Goal: Task Accomplishment & Management: Manage account settings

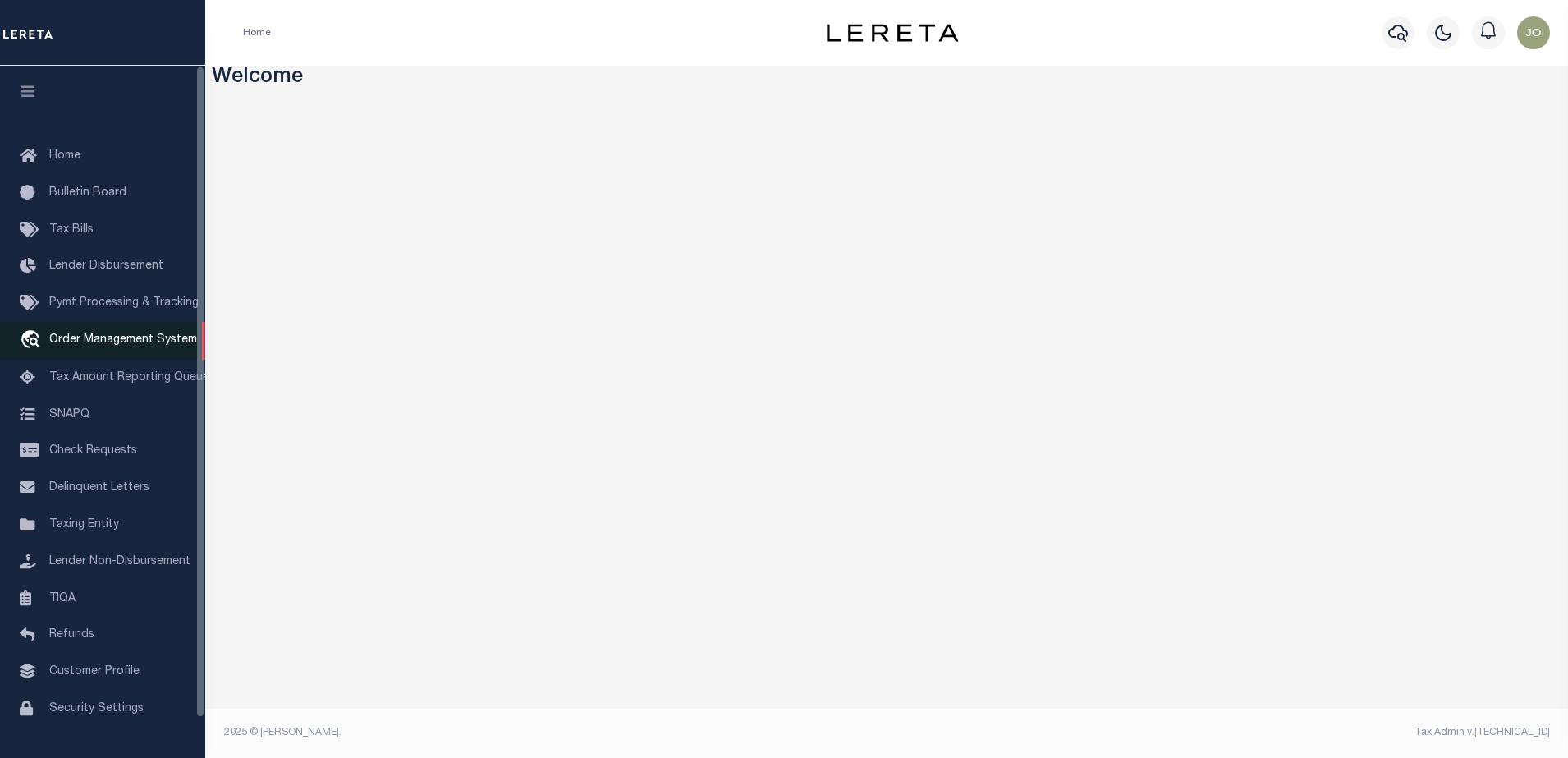
click at [69, 346] on span "Order Management System" at bounding box center [123, 340] width 148 height 11
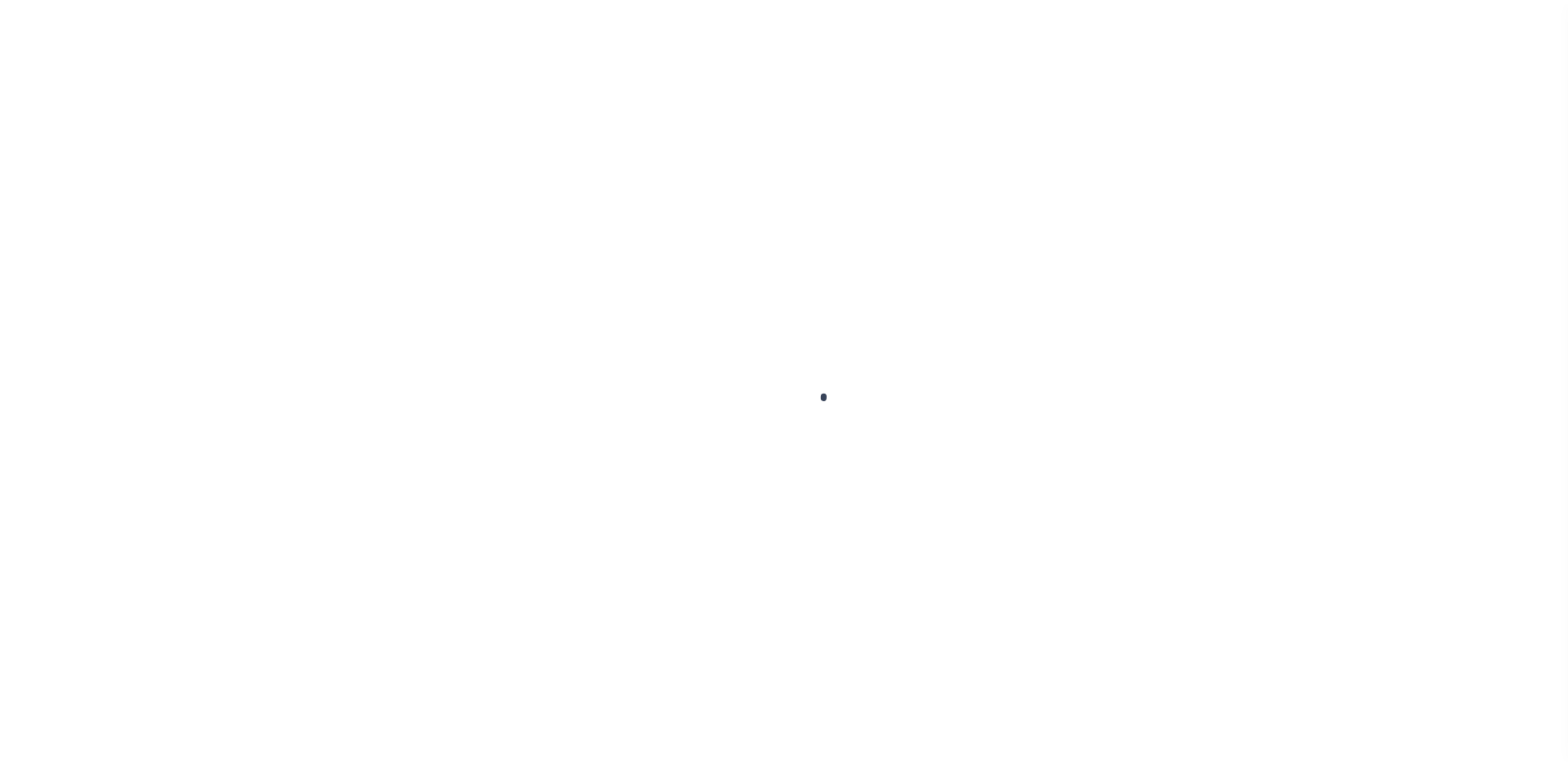
scroll to position [42, 0]
select select "200"
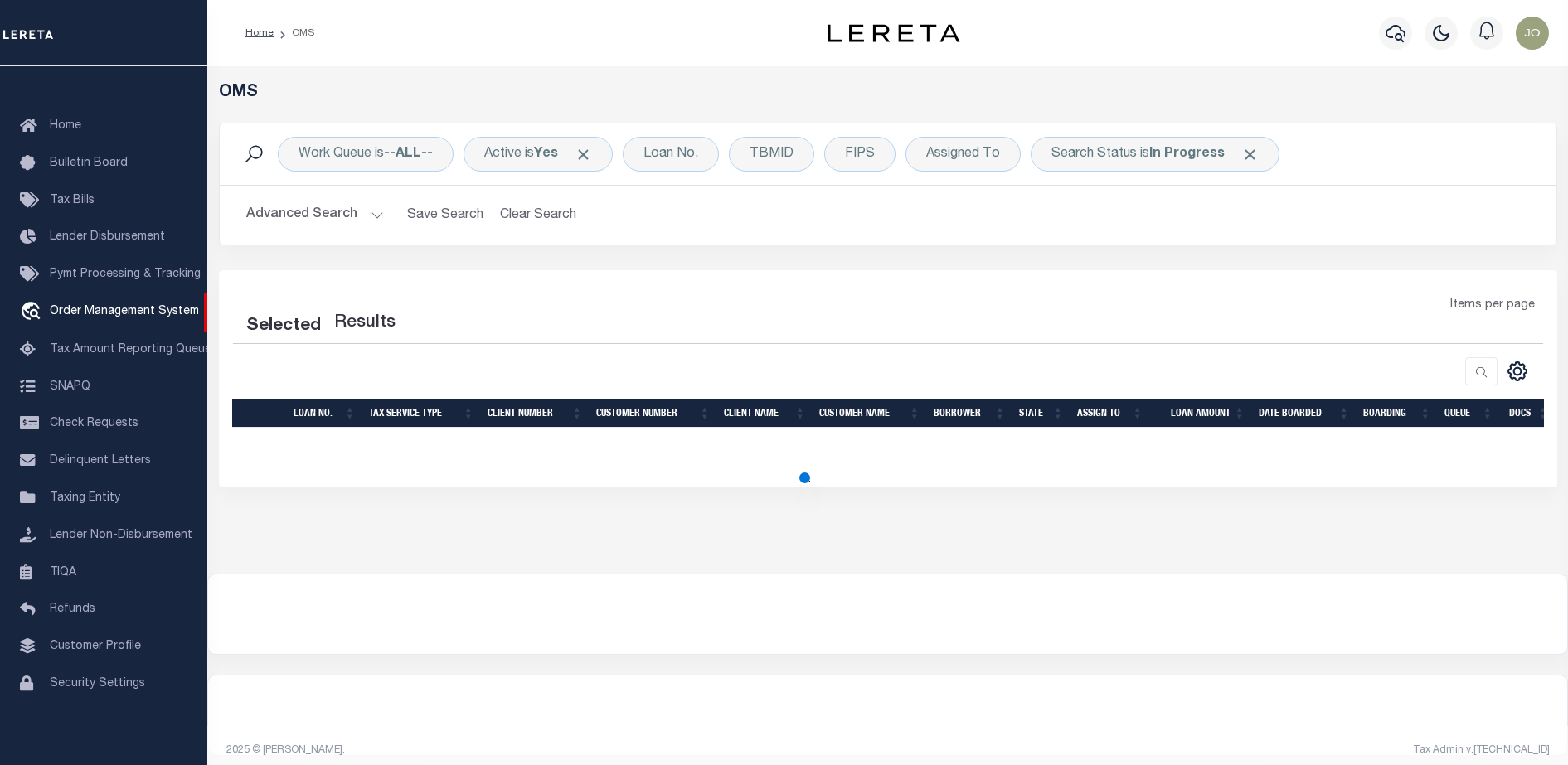
select select "200"
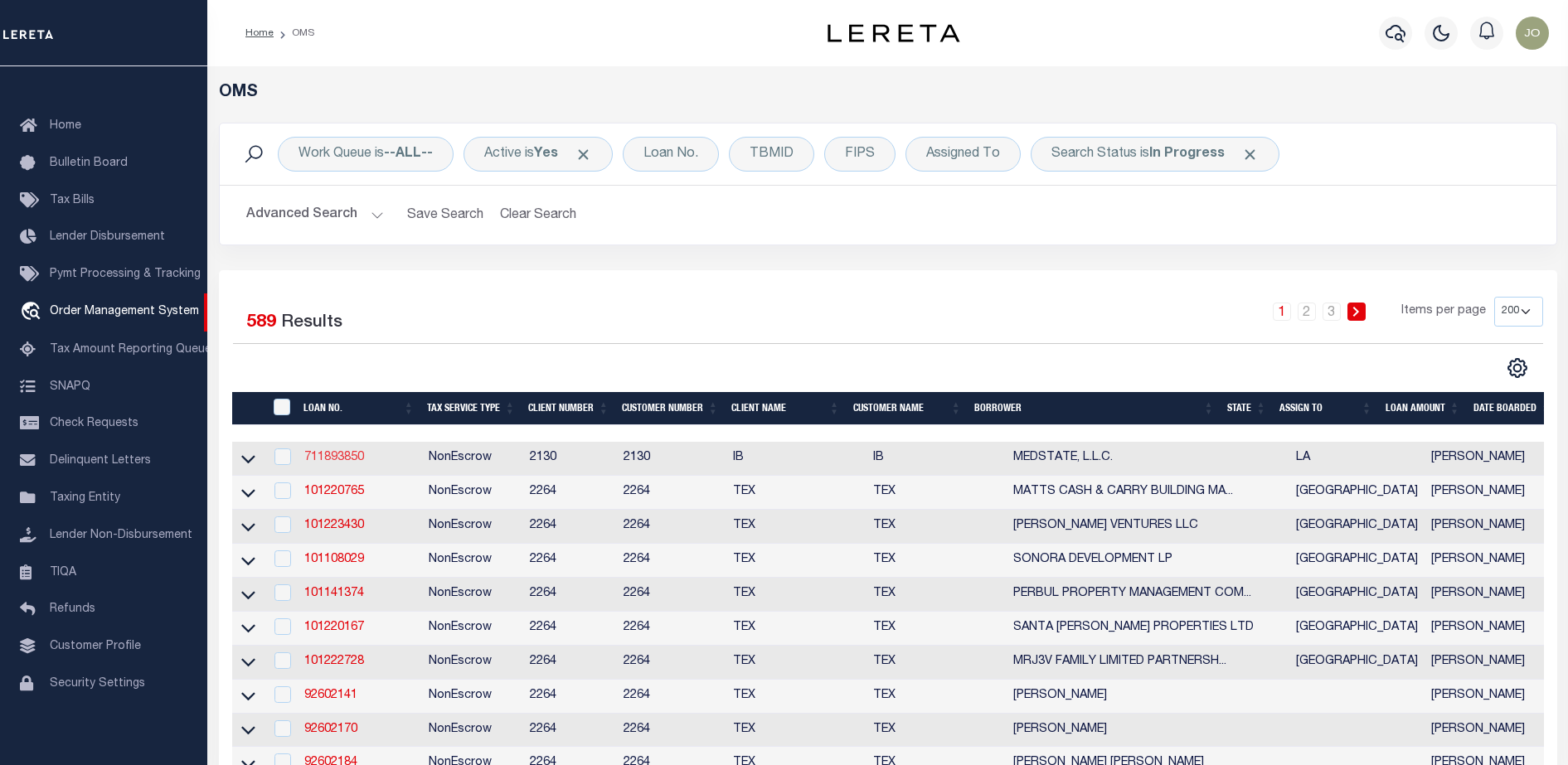
click at [333, 454] on link "711893850" at bounding box center [334, 457] width 59 height 11
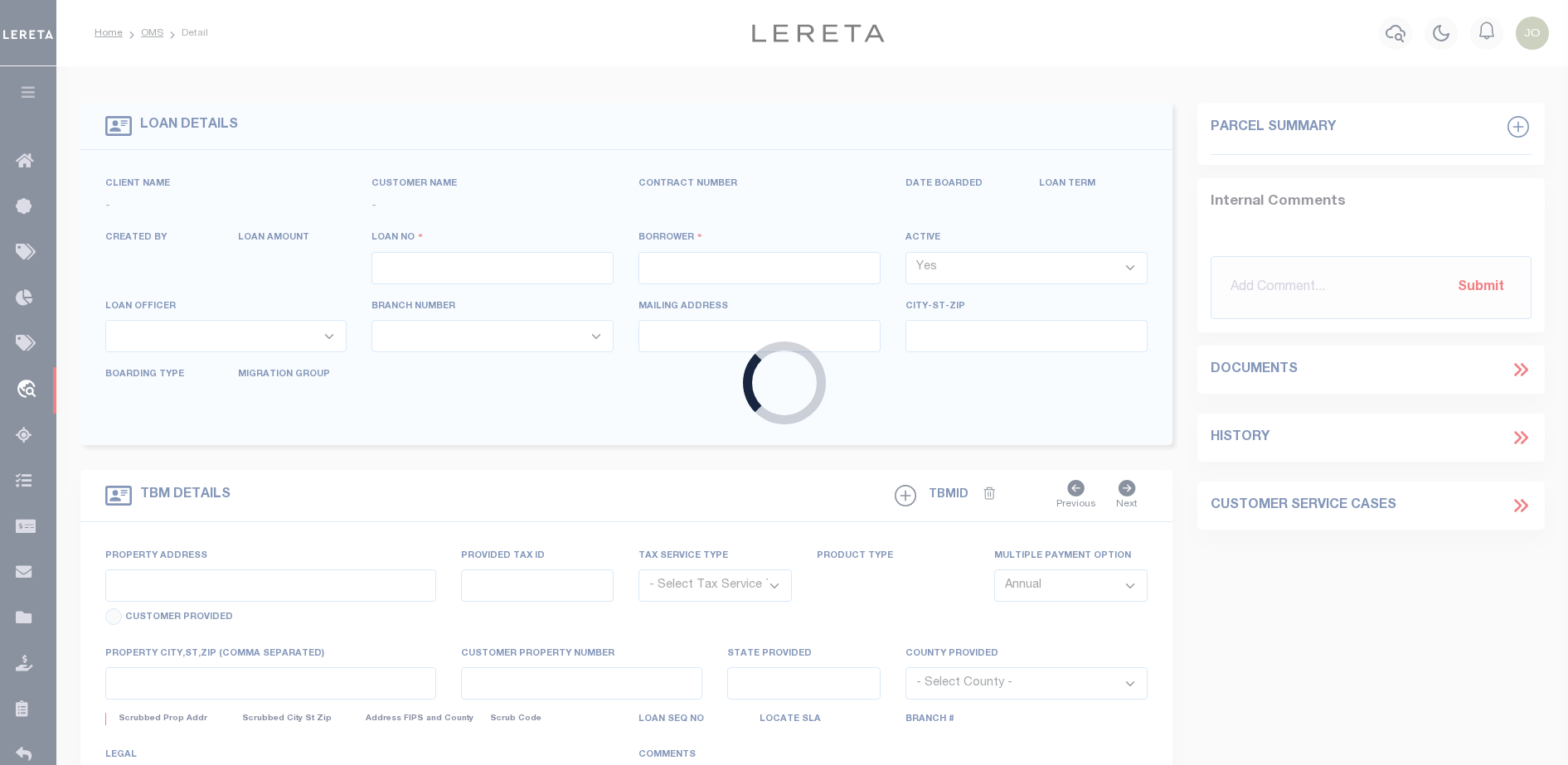
type input "711893850"
type input "MEDSTATE, L.L.C."
select select
type input "1203 S. TYLER ST., UNIT 3 AND 2-X"
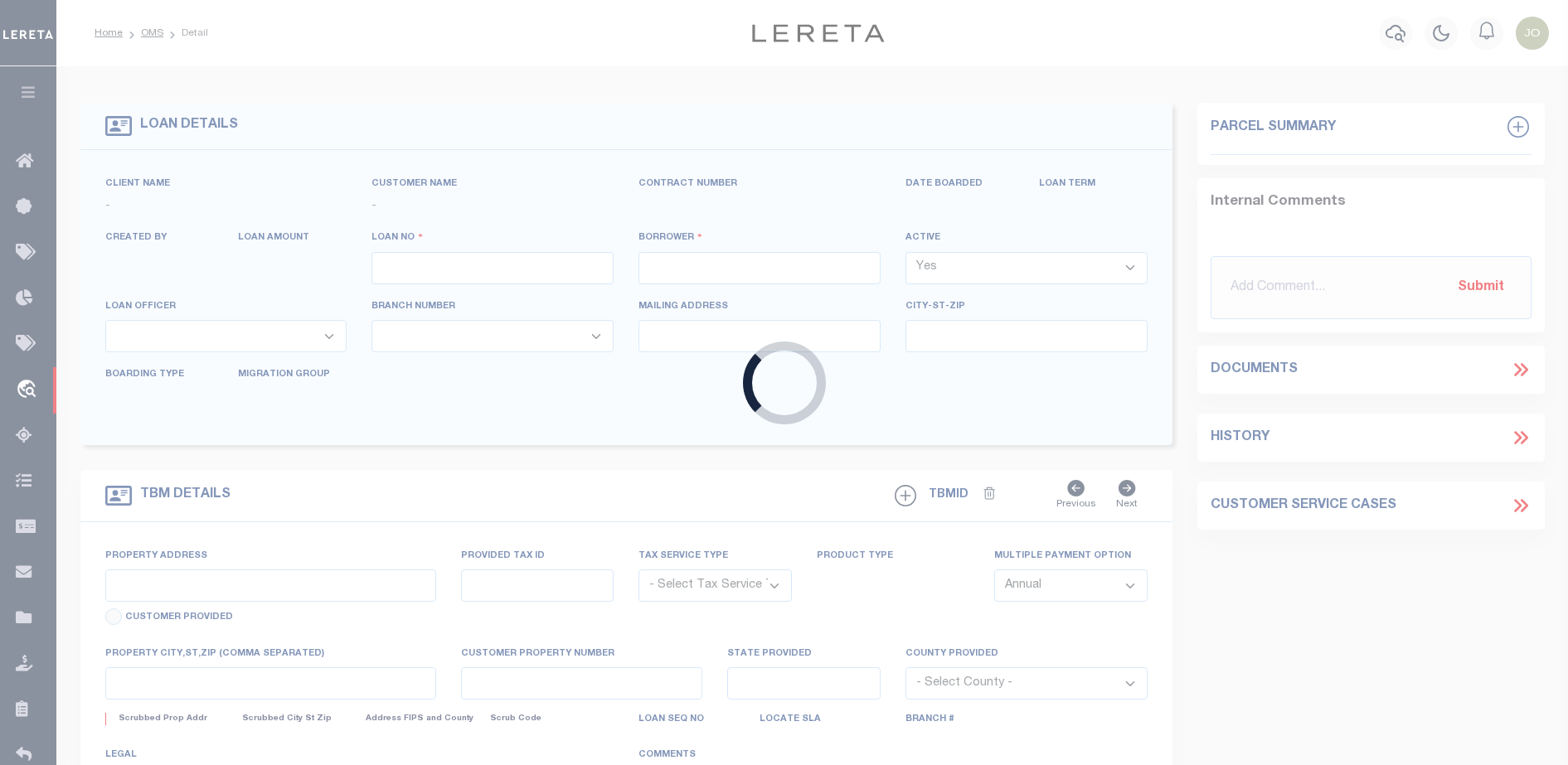
type input "COVINGTON LA 70433"
select select "NonEscrow"
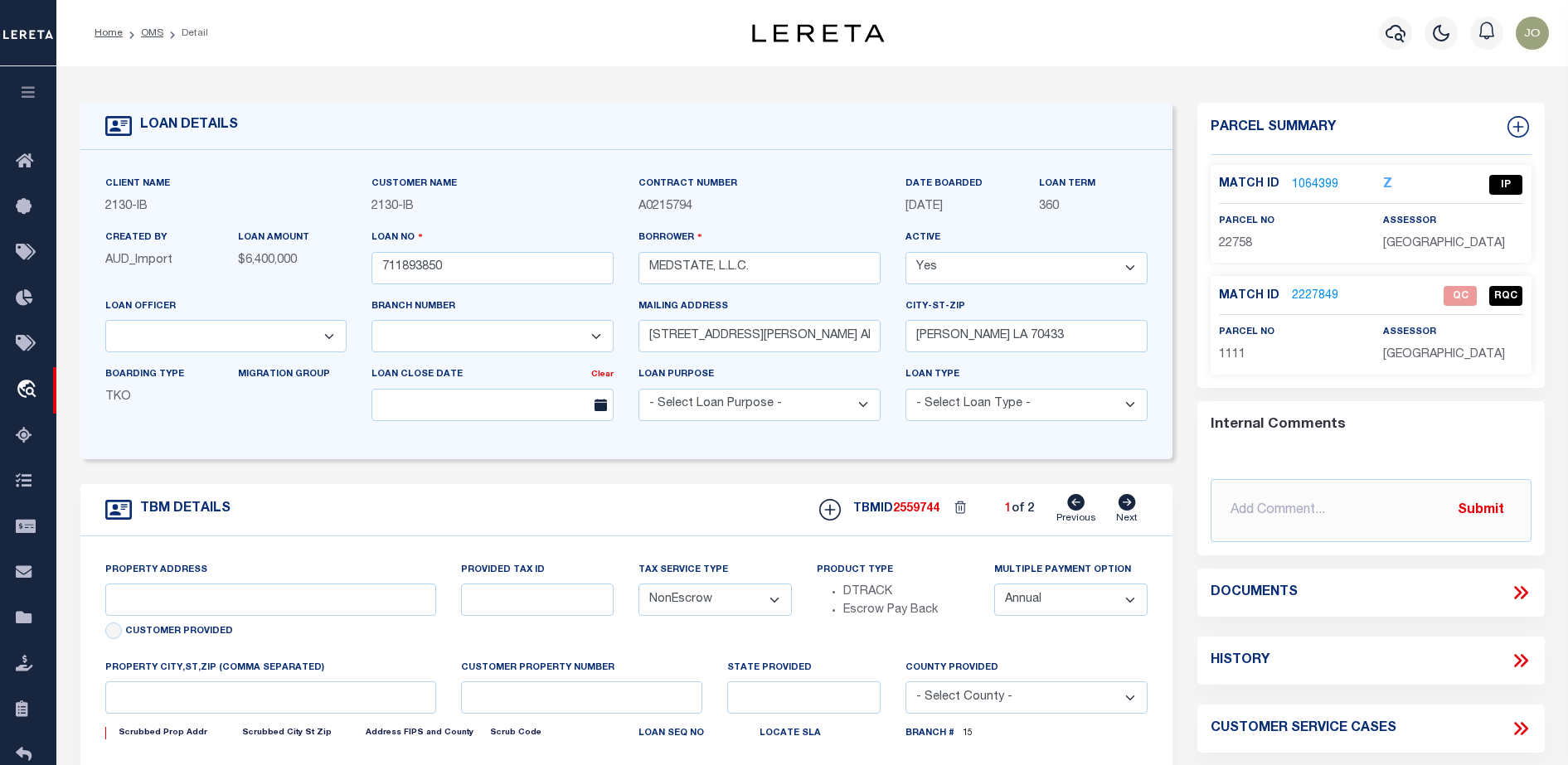
select select "2464"
type input "1203 S. TYLER ST., UNIT 3 AND 2-X"
type input "1068111276"
select select
type input "COVINGTON LA 70433"
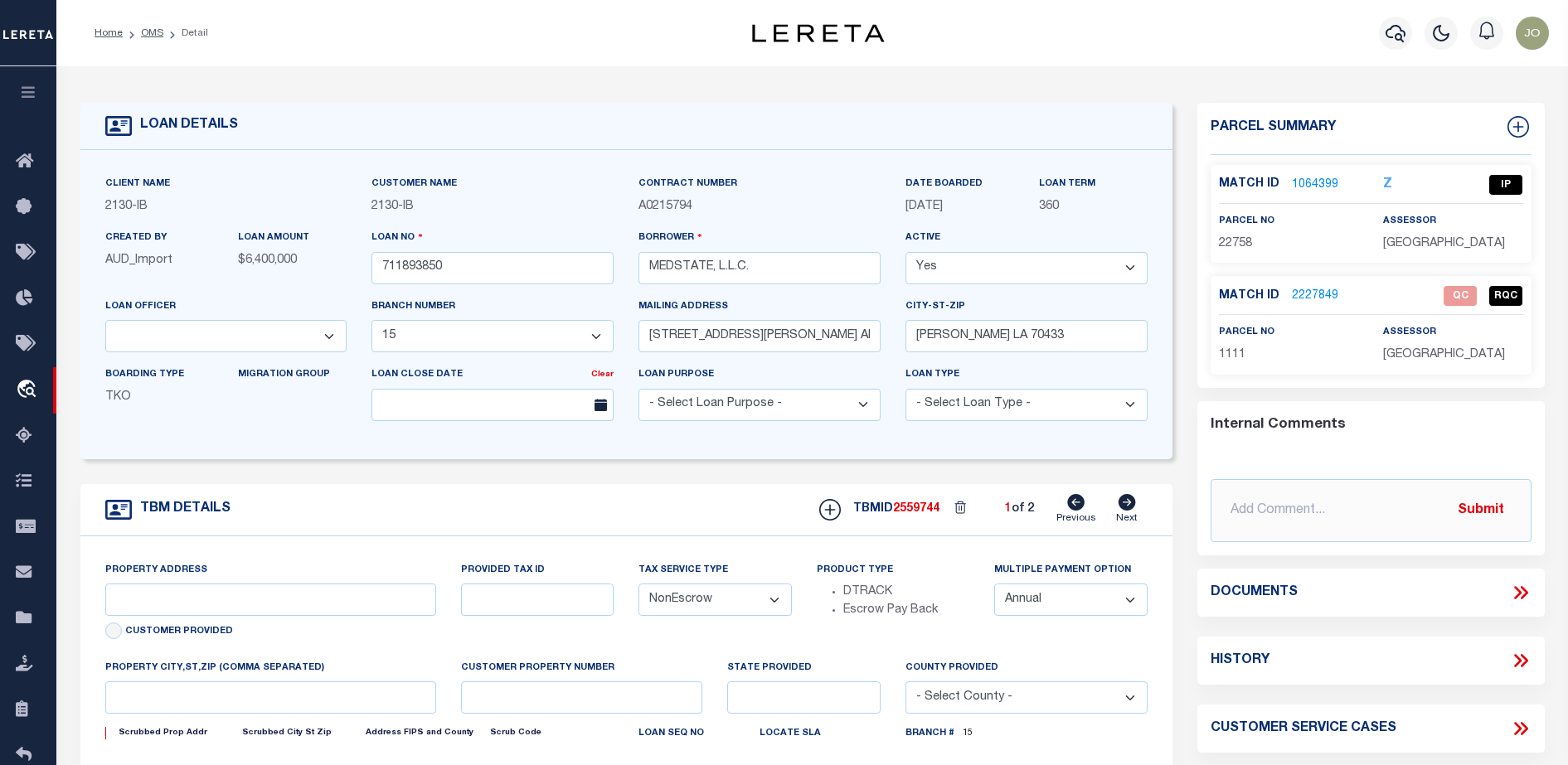
type input "Eastern"
type input "LA"
select select "4950"
click at [1522, 590] on icon at bounding box center [1521, 593] width 22 height 22
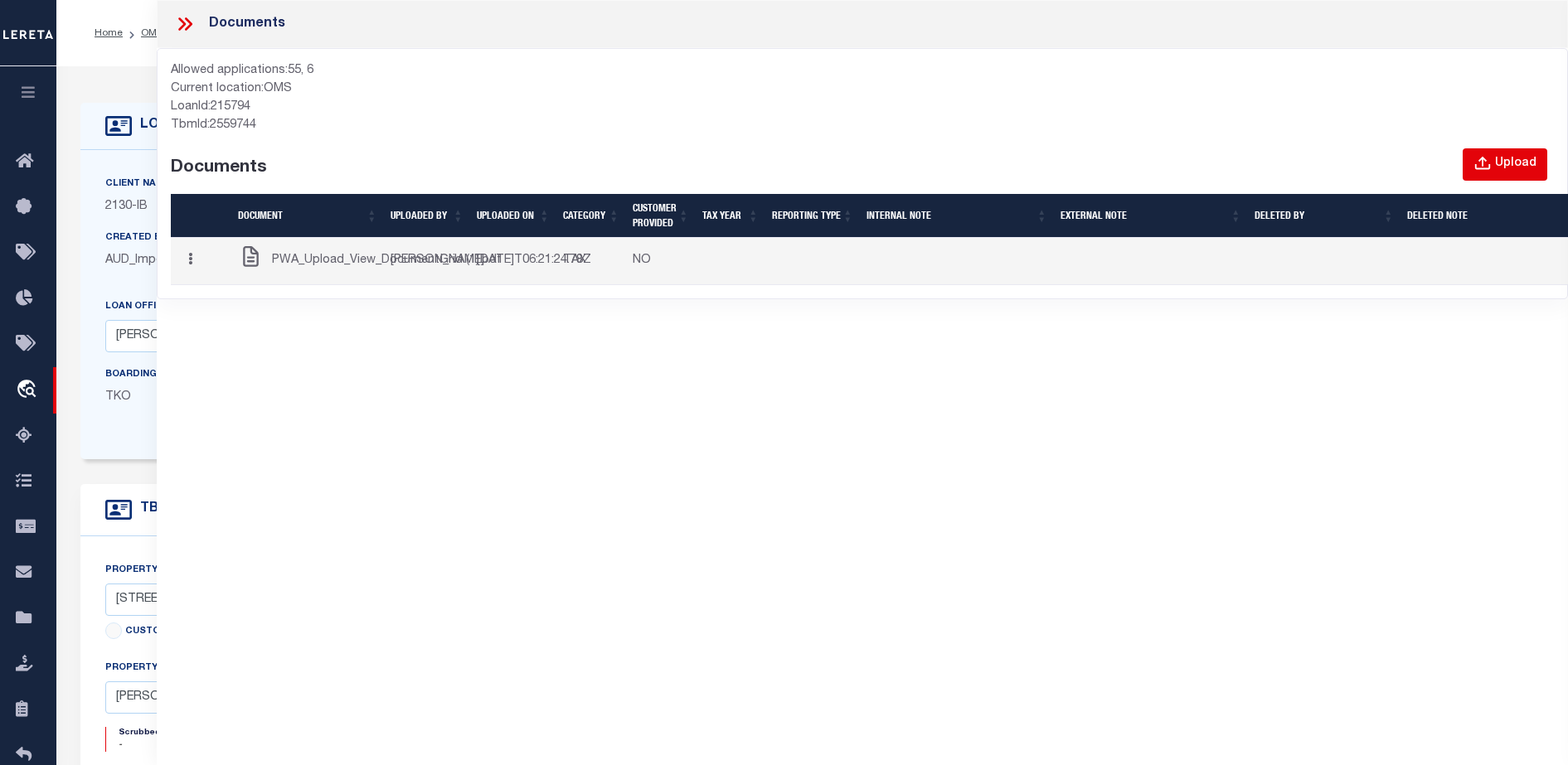
click at [1515, 150] on button "Upload" at bounding box center [1505, 164] width 85 height 32
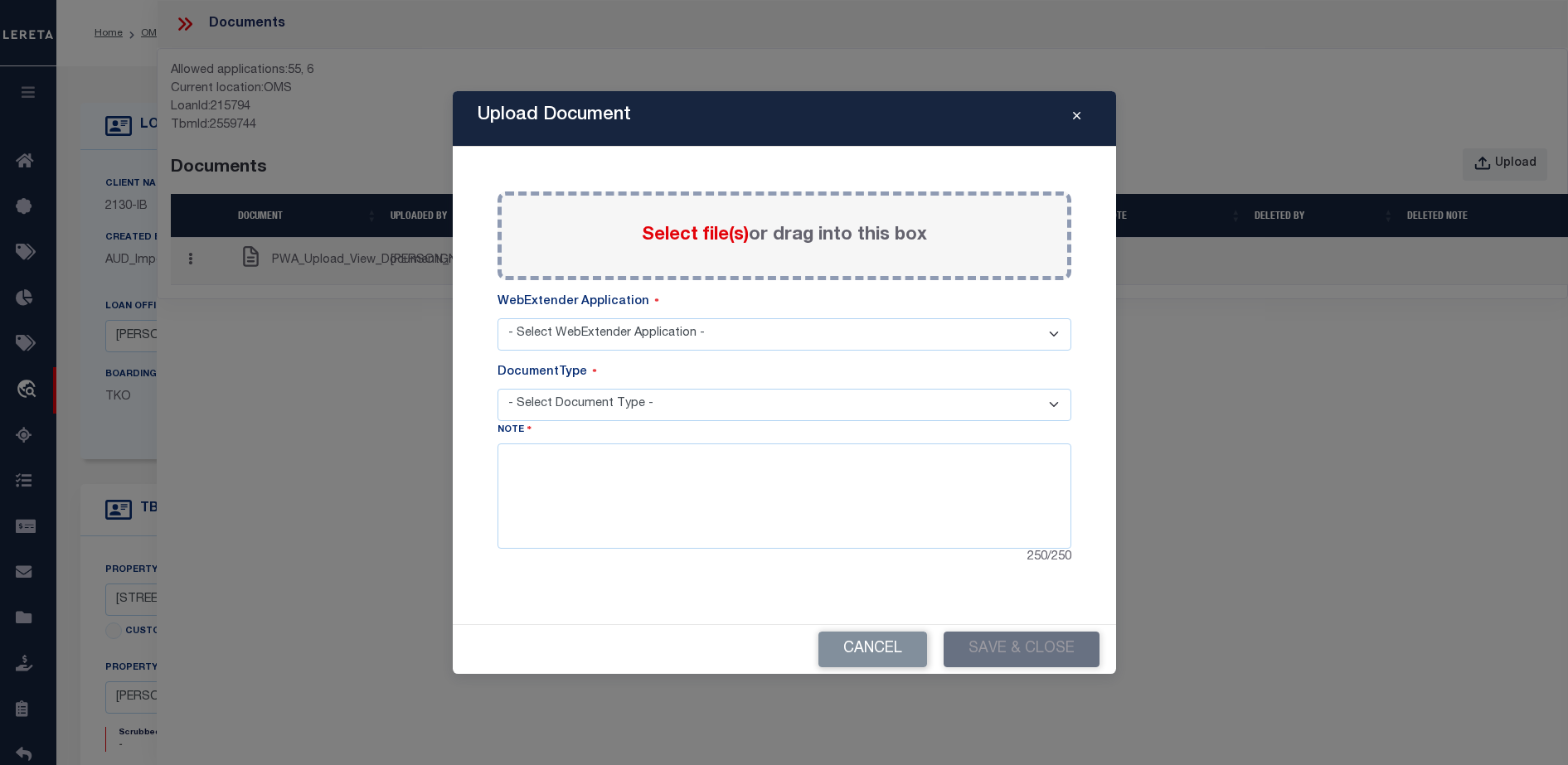
click at [1074, 121] on icon "Close" at bounding box center [1077, 116] width 8 height 12
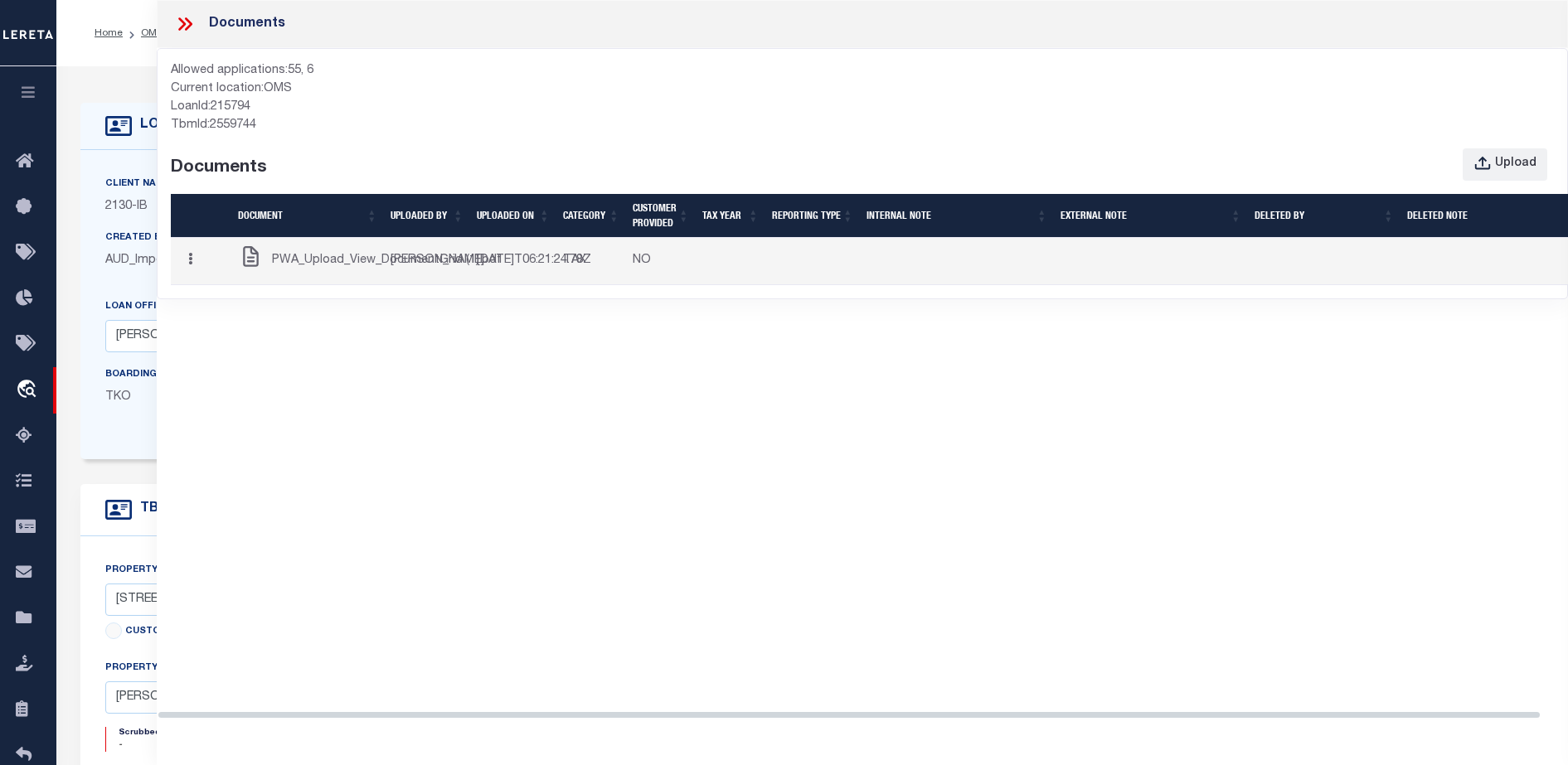
click at [566, 285] on td "TAX" at bounding box center [591, 261] width 70 height 47
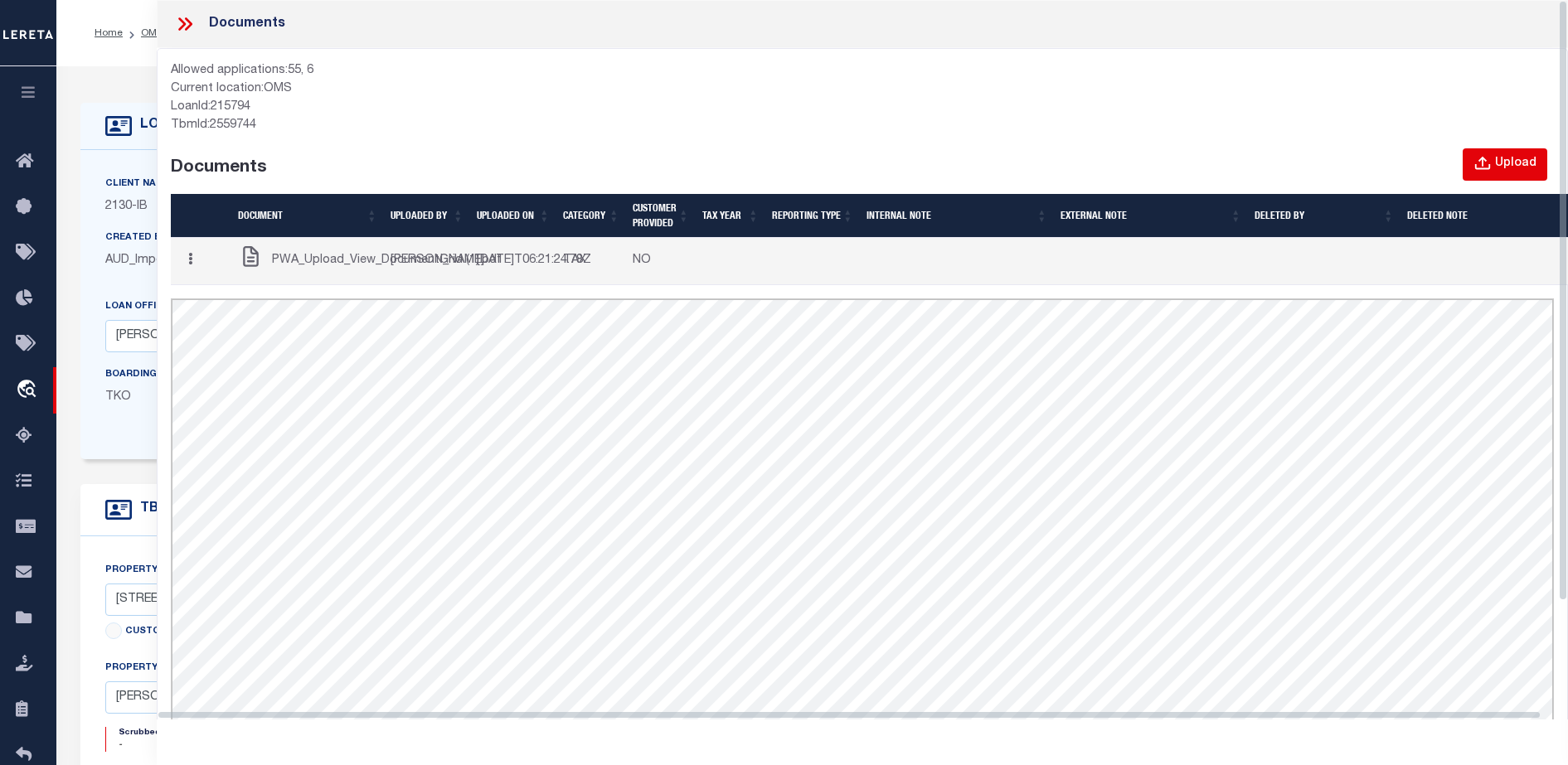
click at [1522, 155] on div "Upload" at bounding box center [1516, 163] width 41 height 18
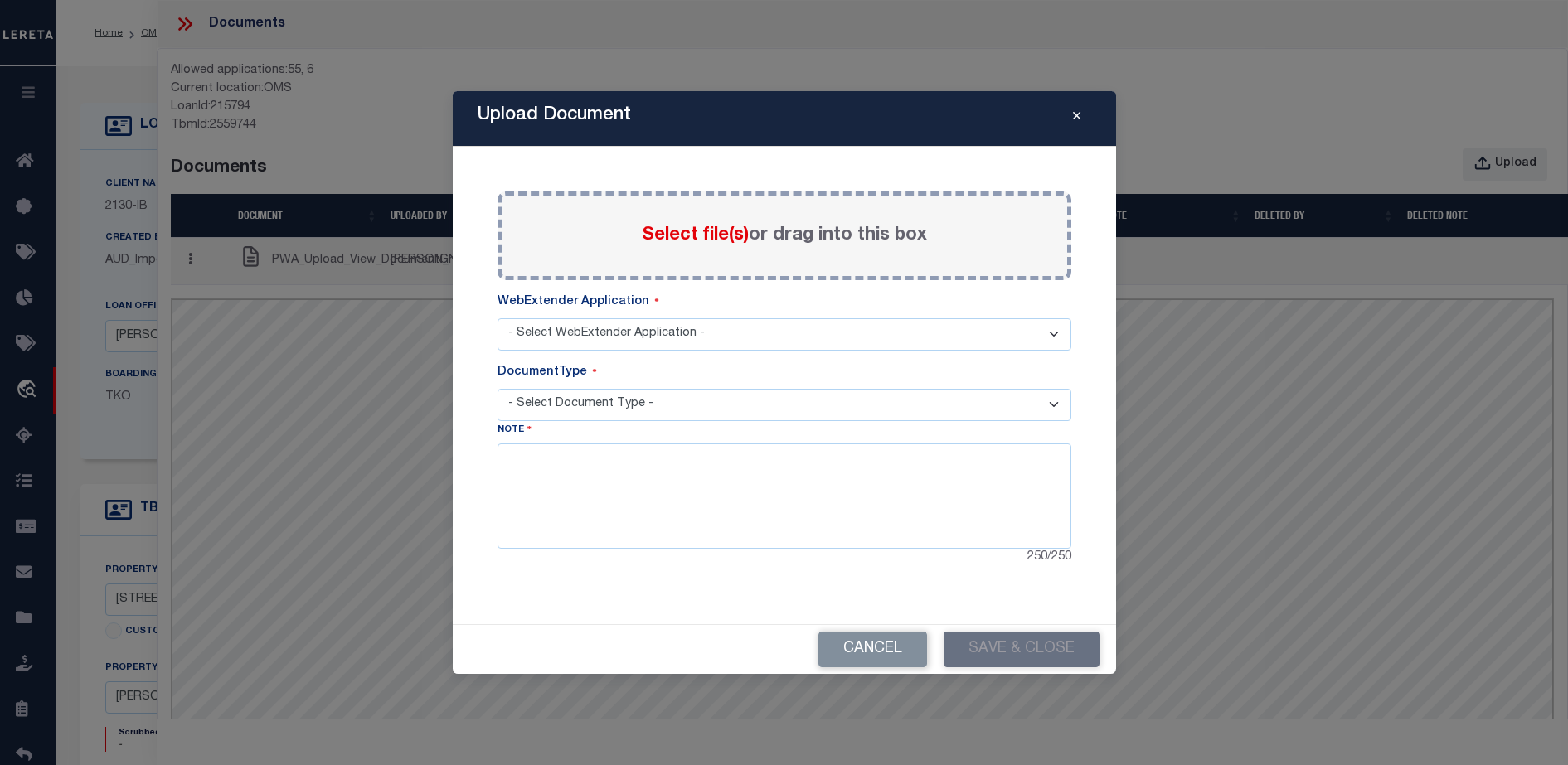
click at [726, 240] on span "Select file(s)" at bounding box center [695, 235] width 107 height 18
click at [0, 0] on input "Select file(s) or drag into this box" at bounding box center [0, 0] width 0 height 0
click at [630, 329] on select "- Select WebExtender Application - SERVICES BORROWER_CORRESPONDENCE" at bounding box center [784, 334] width 574 height 32
select select "6"
click at [498, 318] on select "- Select WebExtender Application - SERVICES BORROWER_CORRESPONDENCE" at bounding box center [784, 334] width 574 height 32
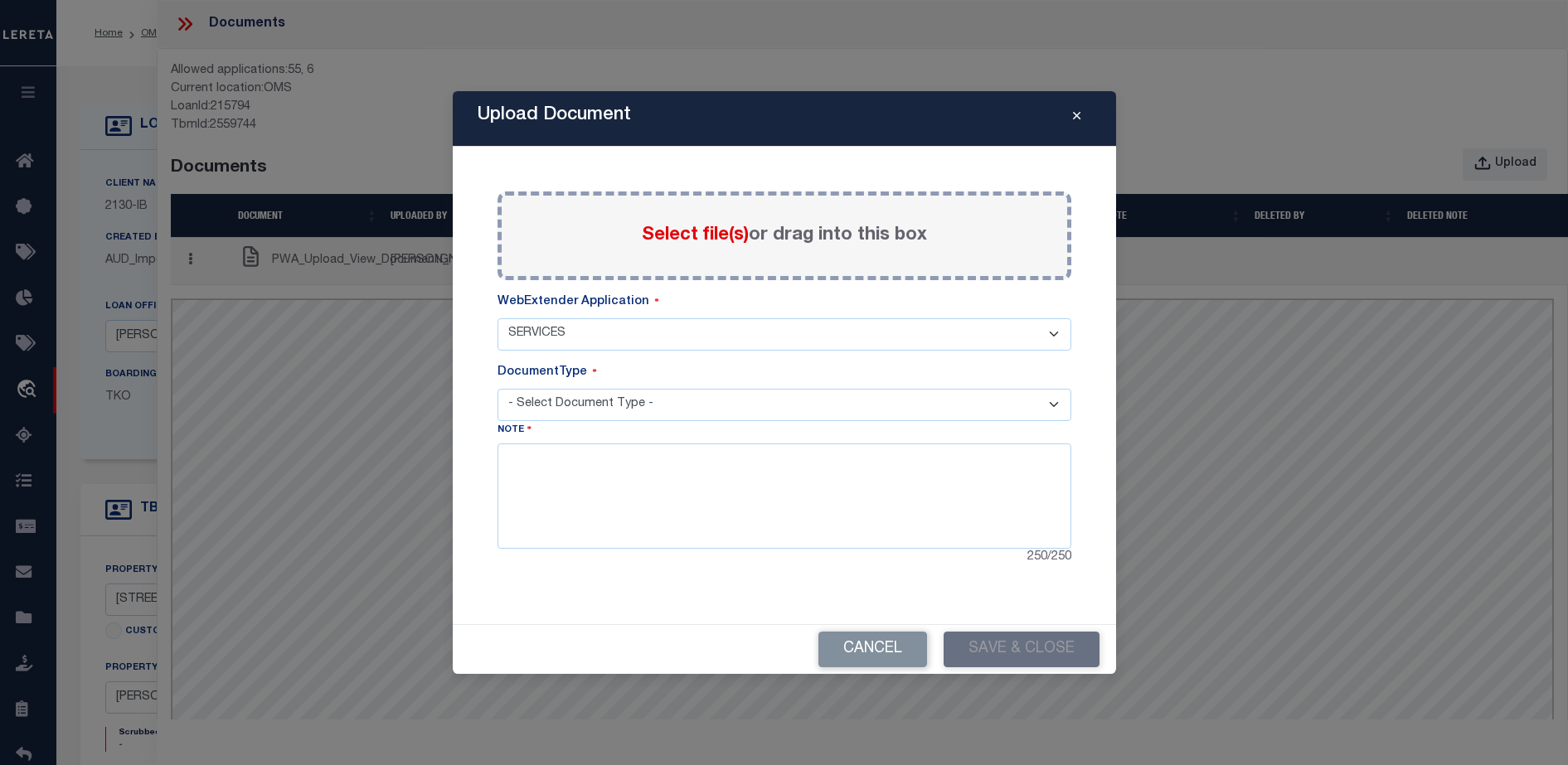
click at [590, 389] on select "- Select Document Type -" at bounding box center [784, 405] width 574 height 32
select select "LEG"
click at [498, 389] on select "- Select Document Type - TAX SERVICE DOCUMENTS LEGAL" at bounding box center [784, 405] width 574 height 32
click at [595, 489] on textarea at bounding box center [784, 495] width 574 height 104
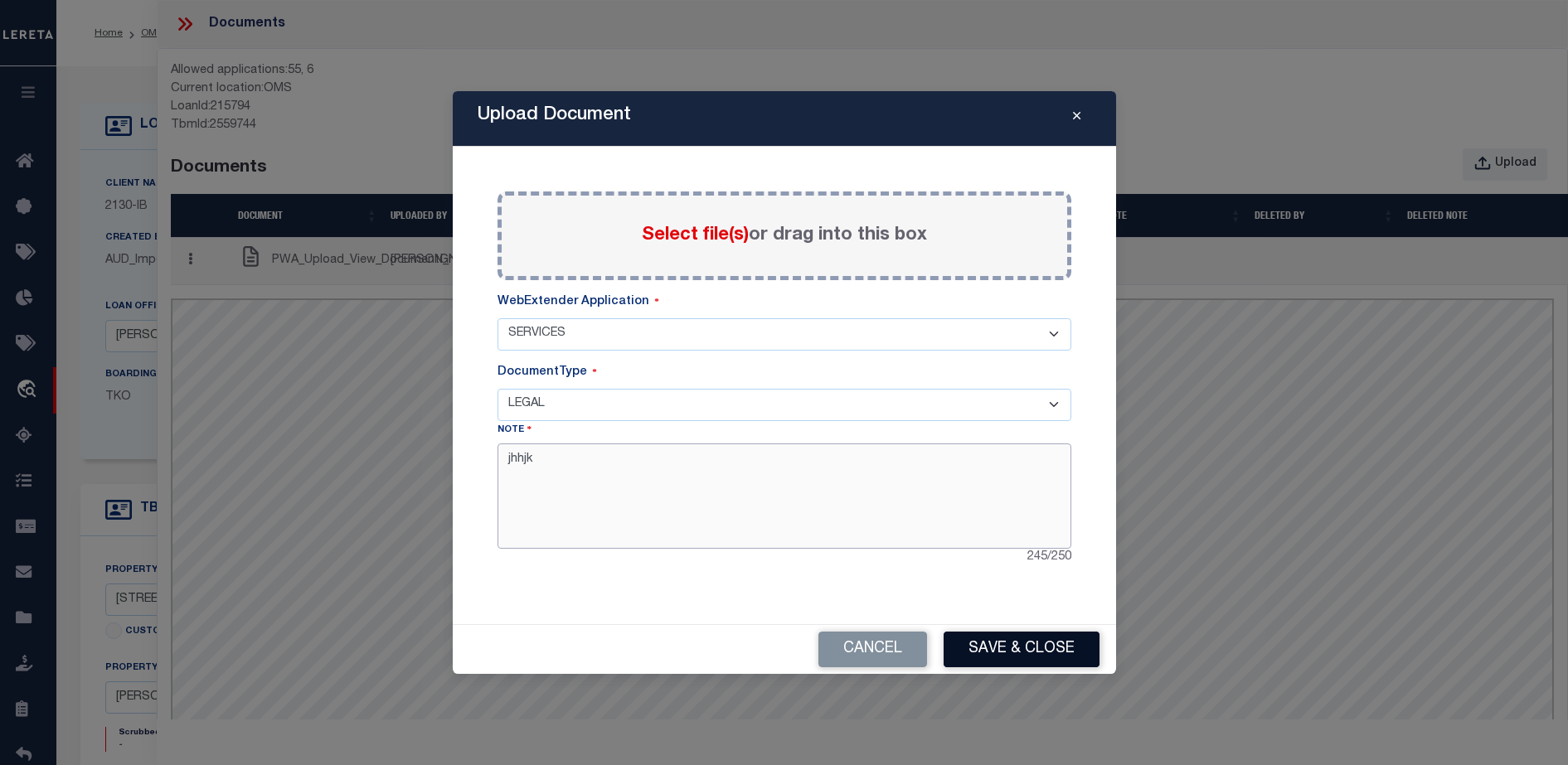
type textarea "jhhjk"
click at [986, 640] on button "Save & Close" at bounding box center [1021, 650] width 156 height 36
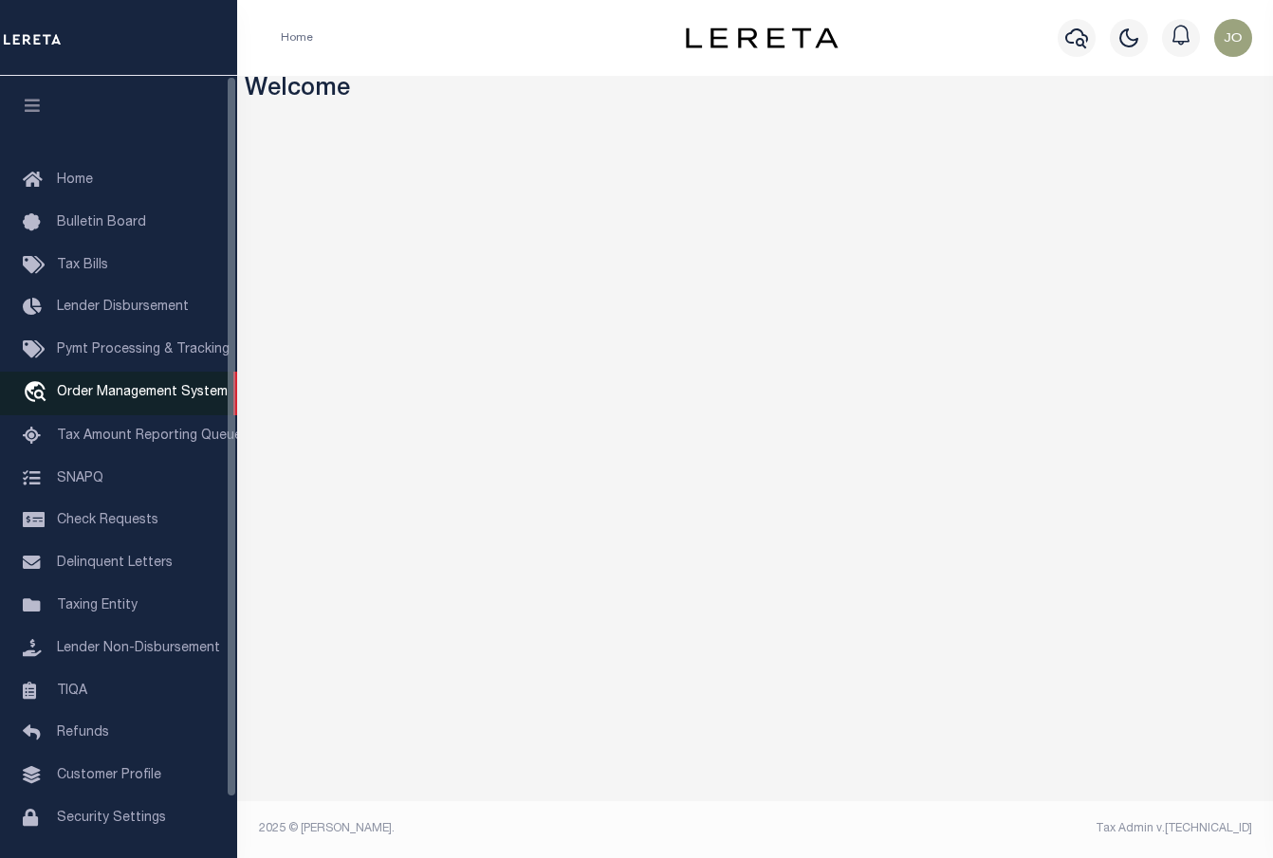
click at [139, 383] on link "travel_explore Order Management System" at bounding box center [118, 394] width 237 height 44
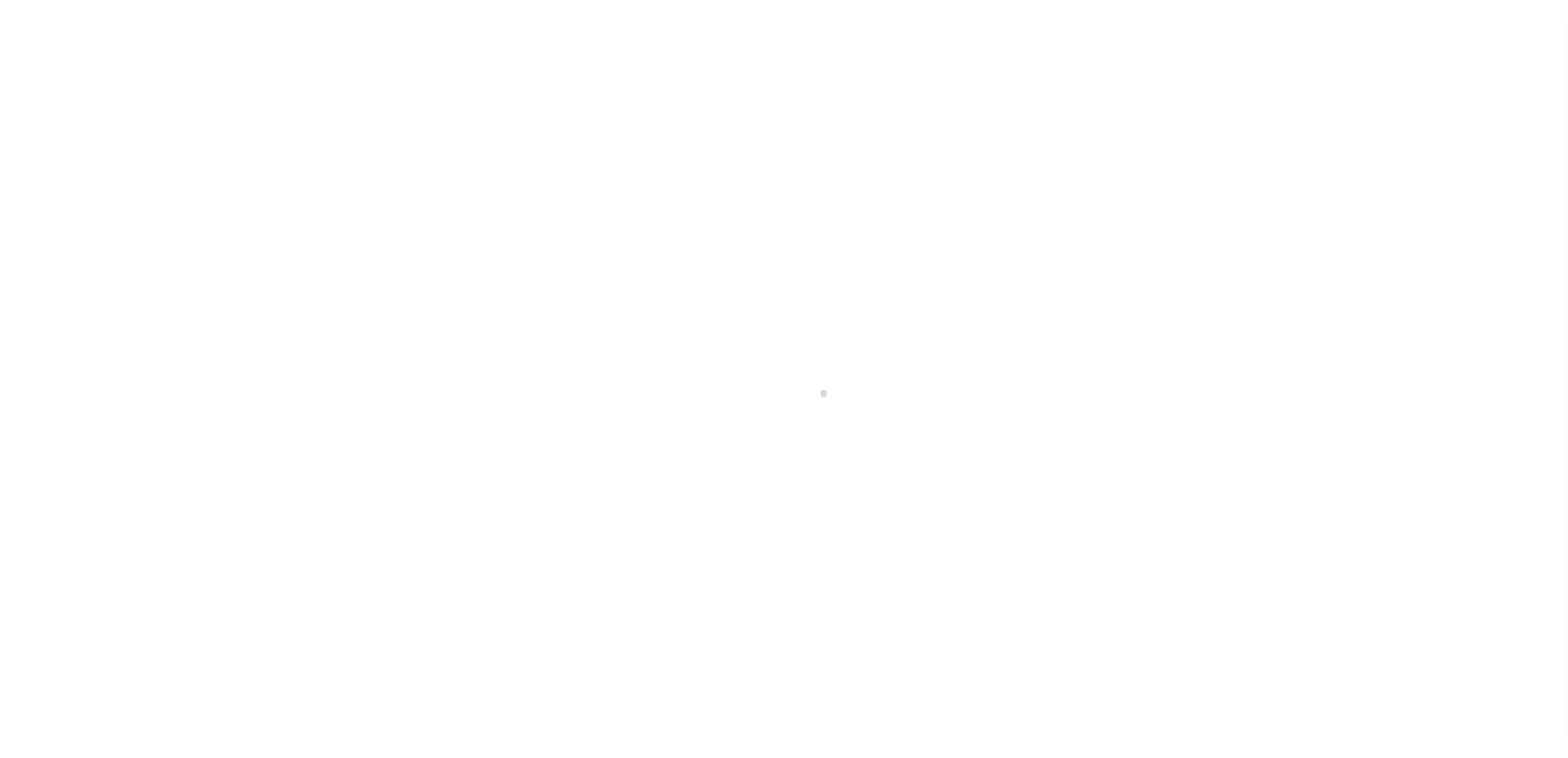
scroll to position [42, 0]
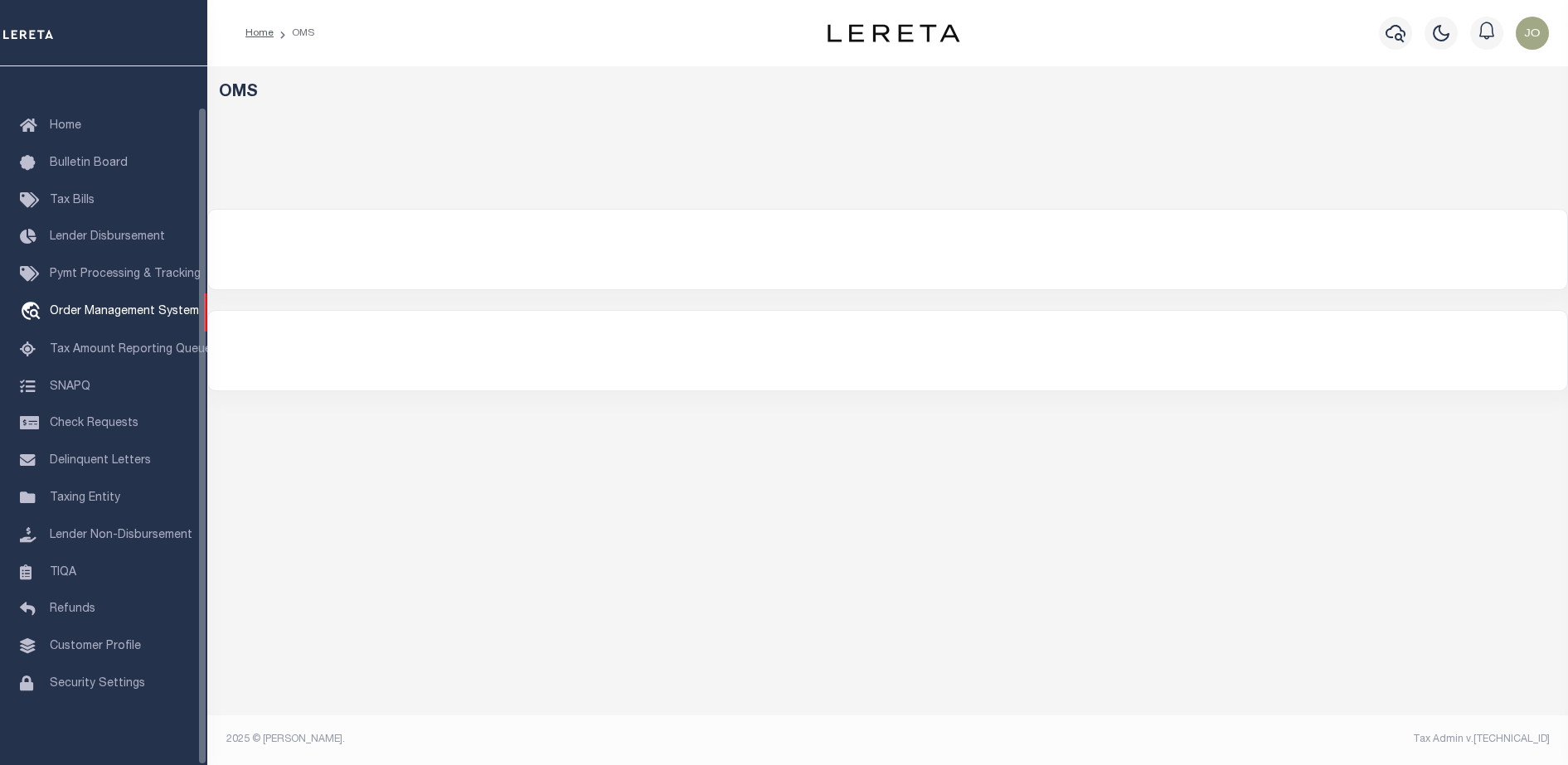
select select "200"
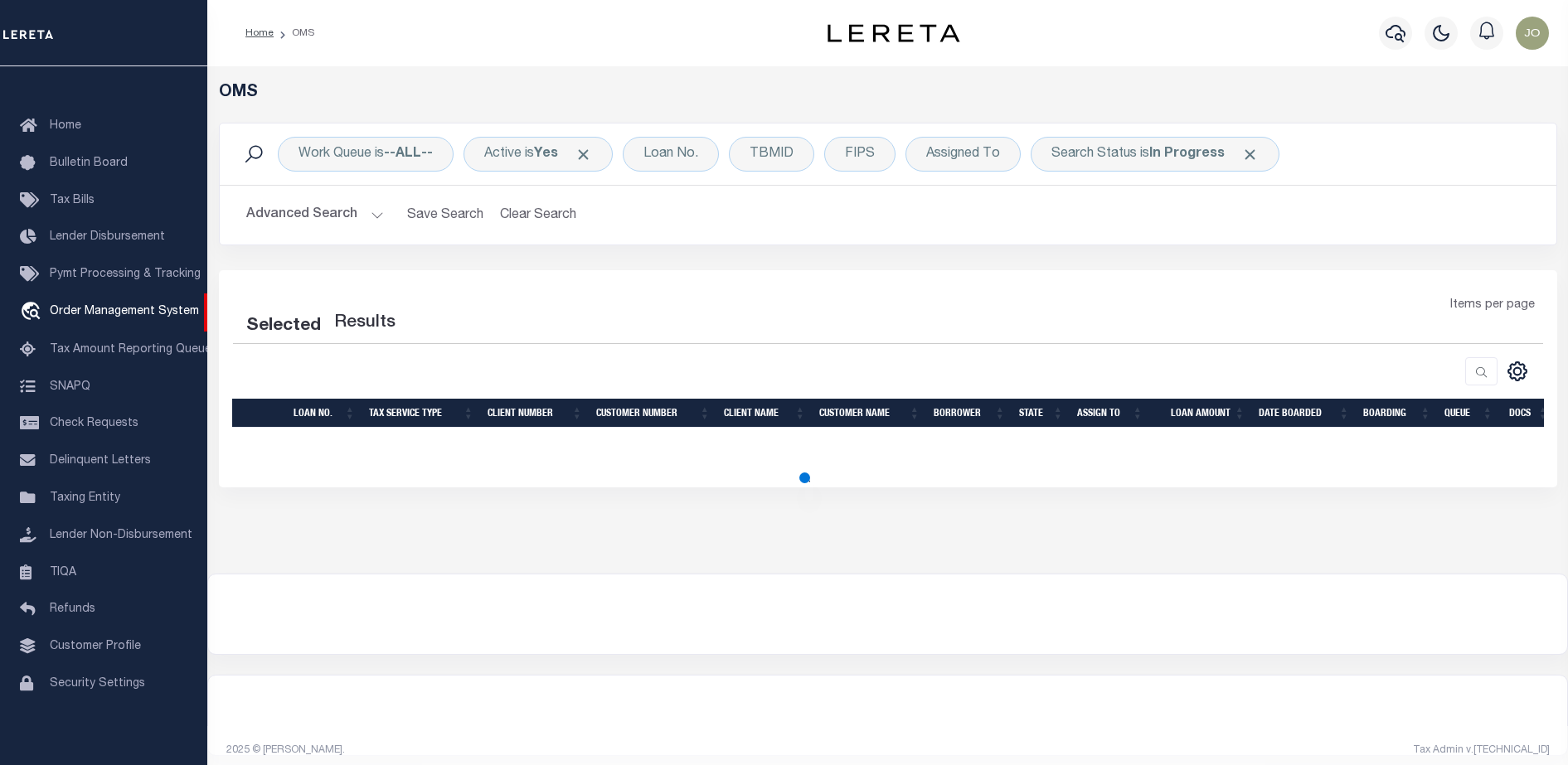
select select "200"
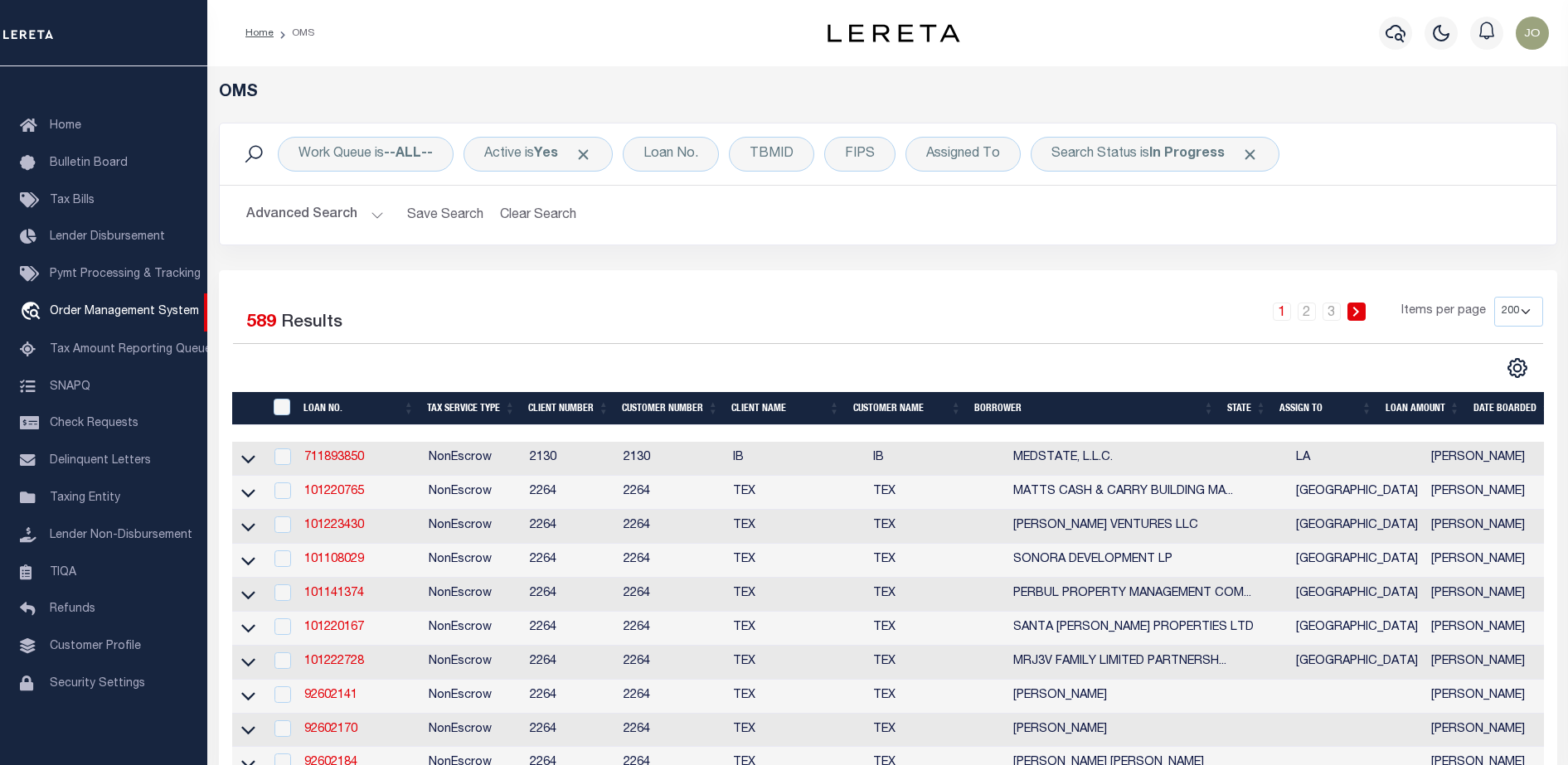
click at [318, 484] on td "101220765" at bounding box center [359, 492] width 124 height 34
checkbox input "true"
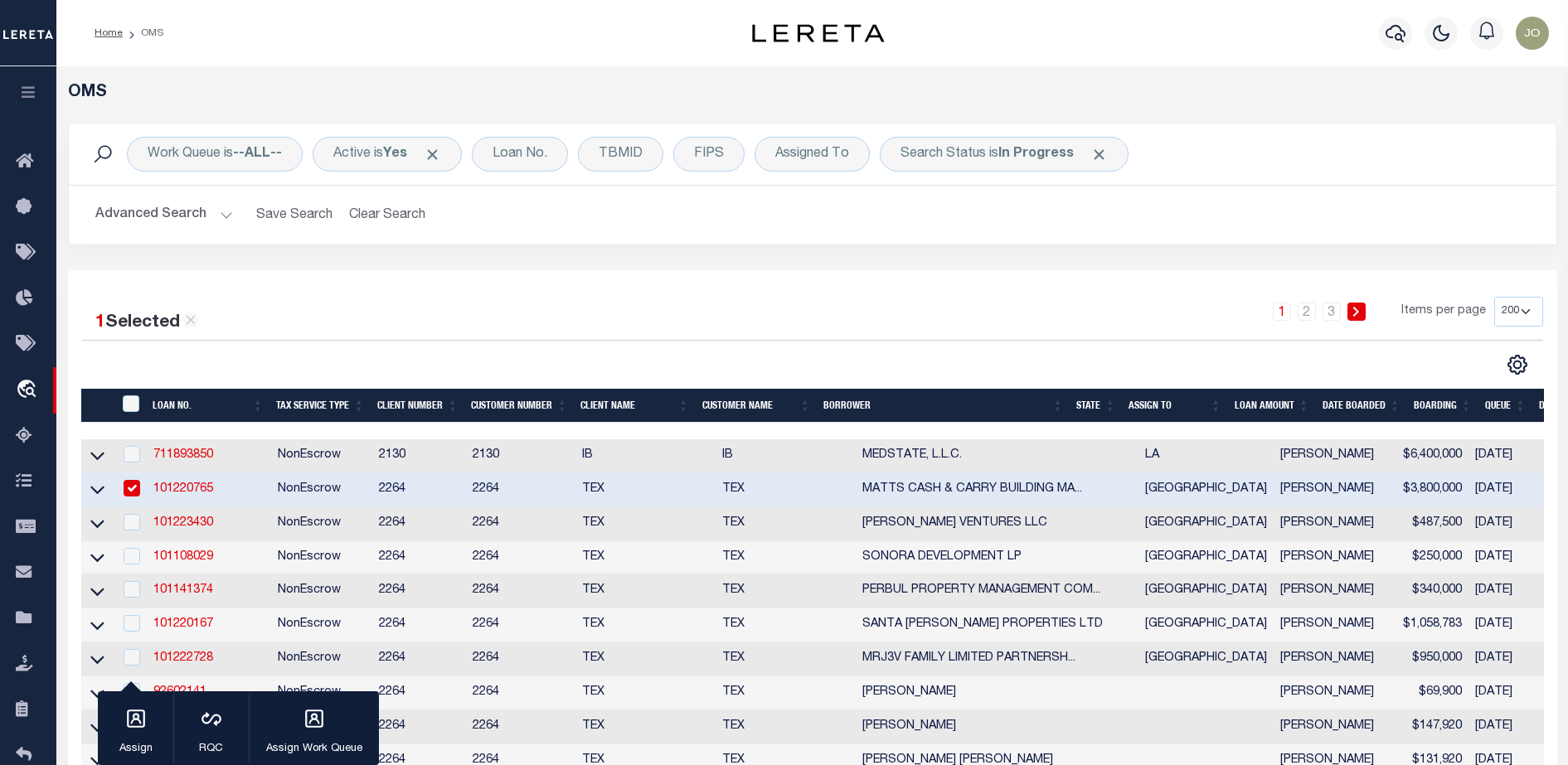
click at [170, 493] on link "101220765" at bounding box center [183, 489] width 59 height 11
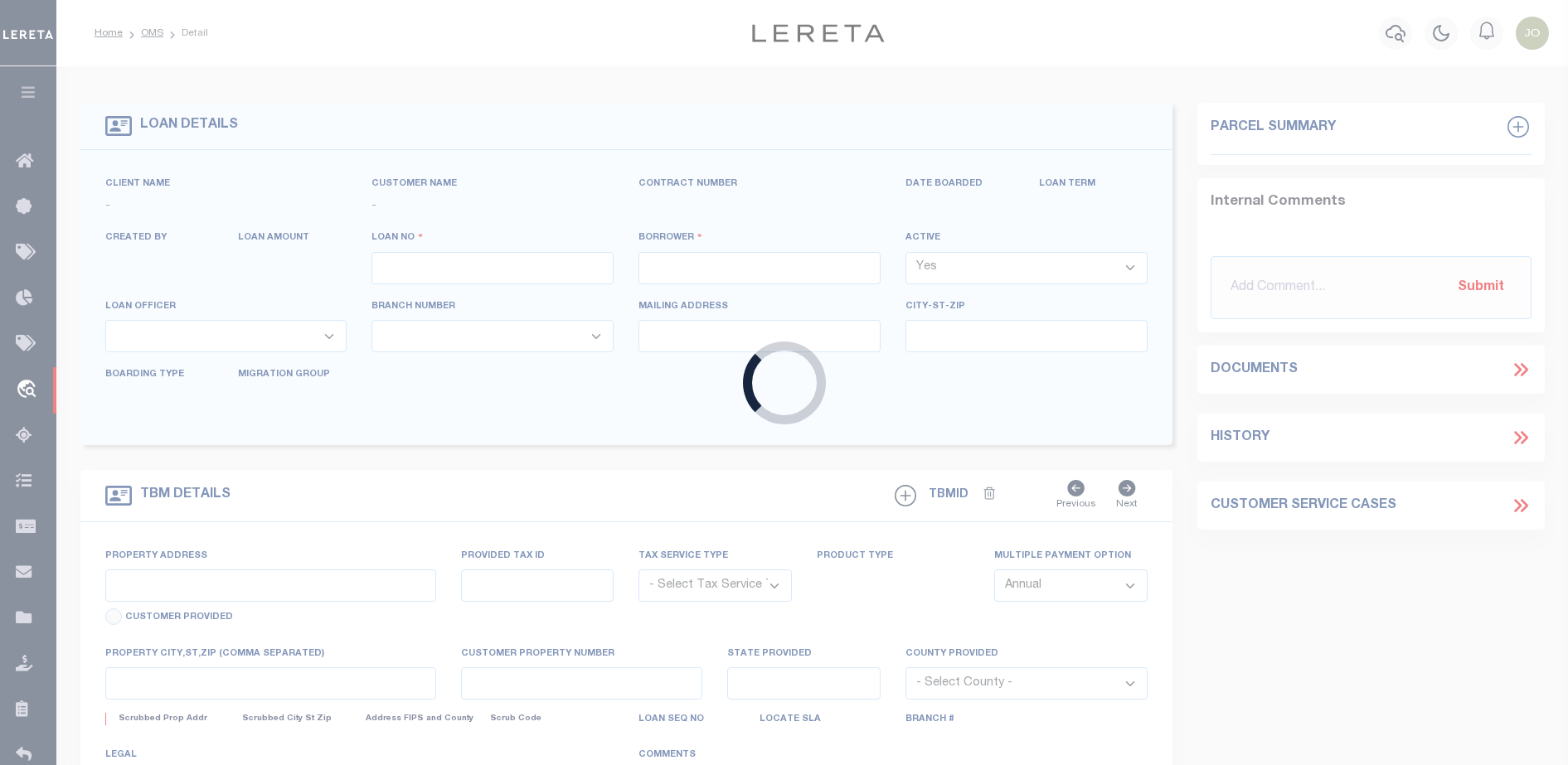
type input "101220765"
type input "MATTS CASH & CARRY BUILDING MATERIALS IN"
select select
type input "PO BOX 1663"
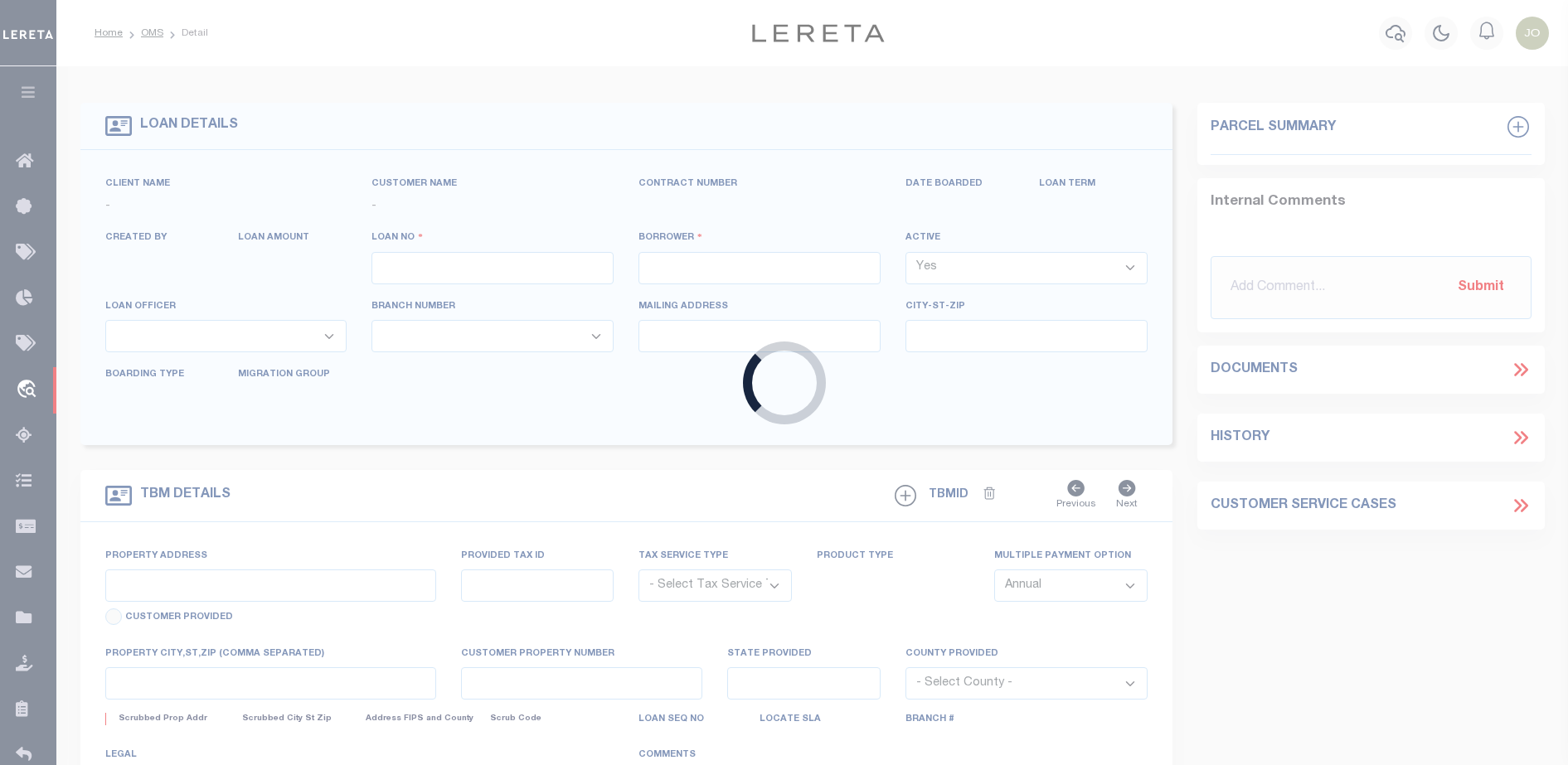
type input "PHARR TX 78577"
select select
select select "NonEscrow"
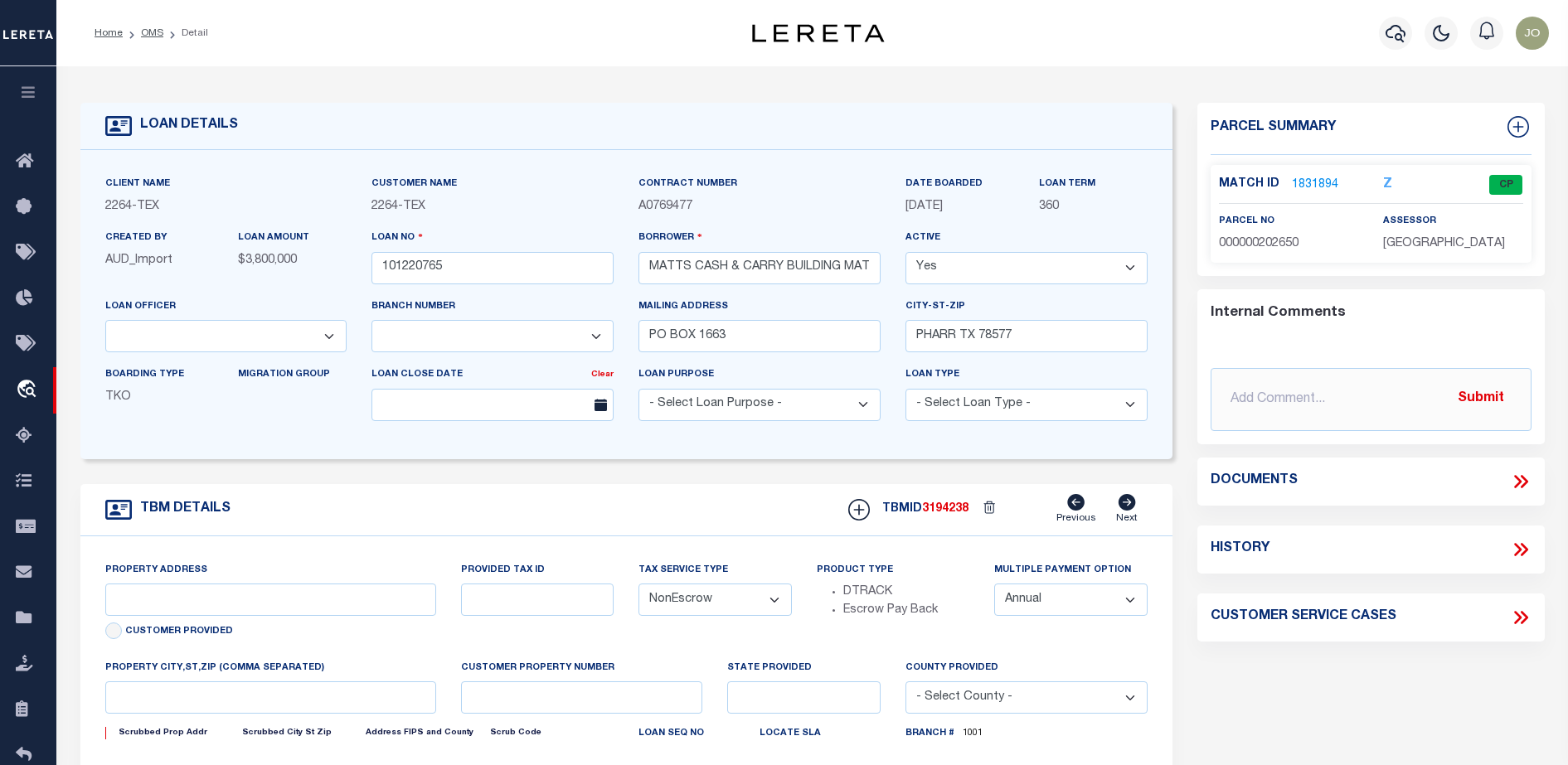
select select "8144"
select select "22444"
type input "K2400-00-000-0164-06"
select select
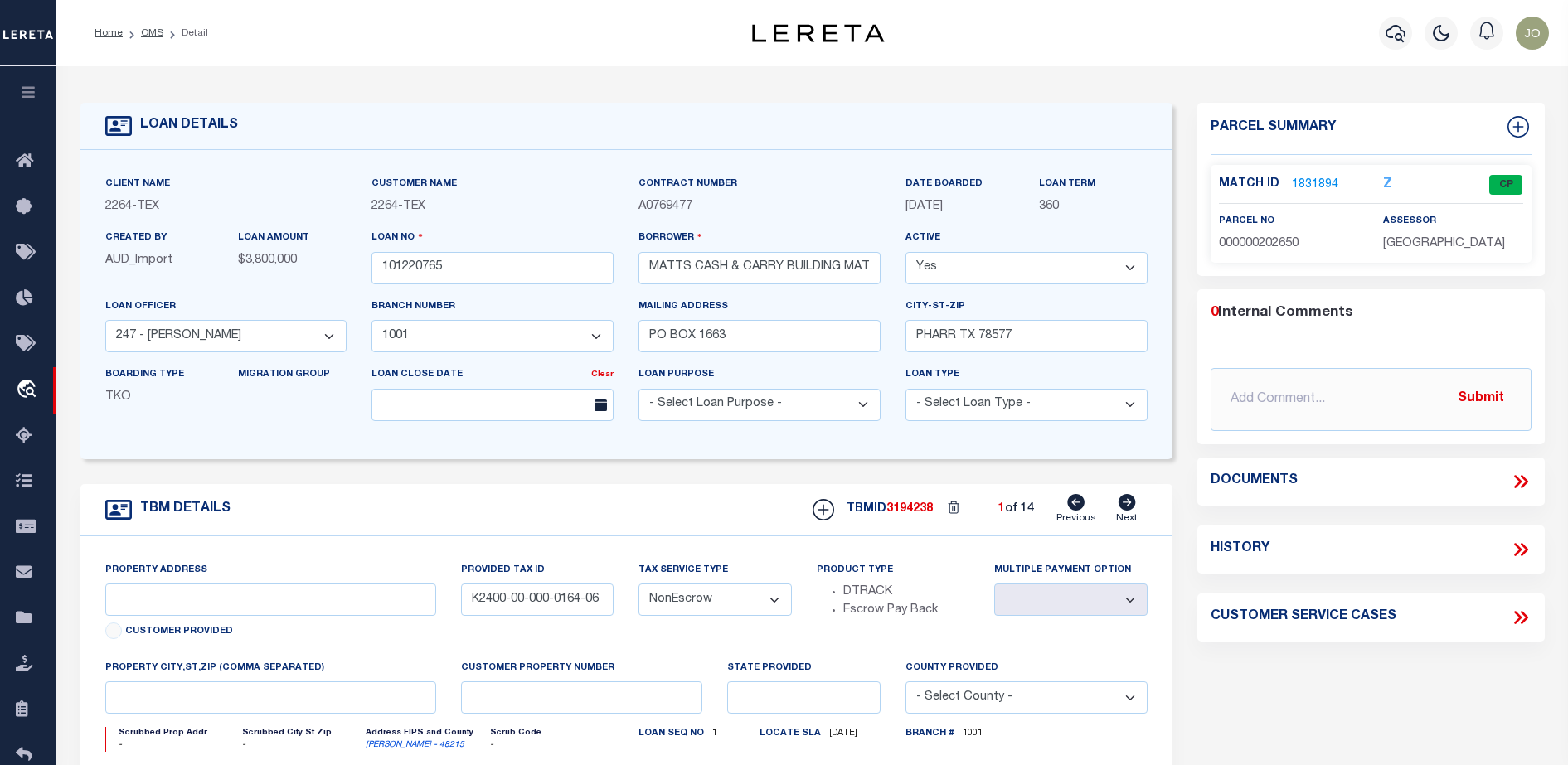
click at [1517, 473] on icon at bounding box center [1521, 482] width 22 height 22
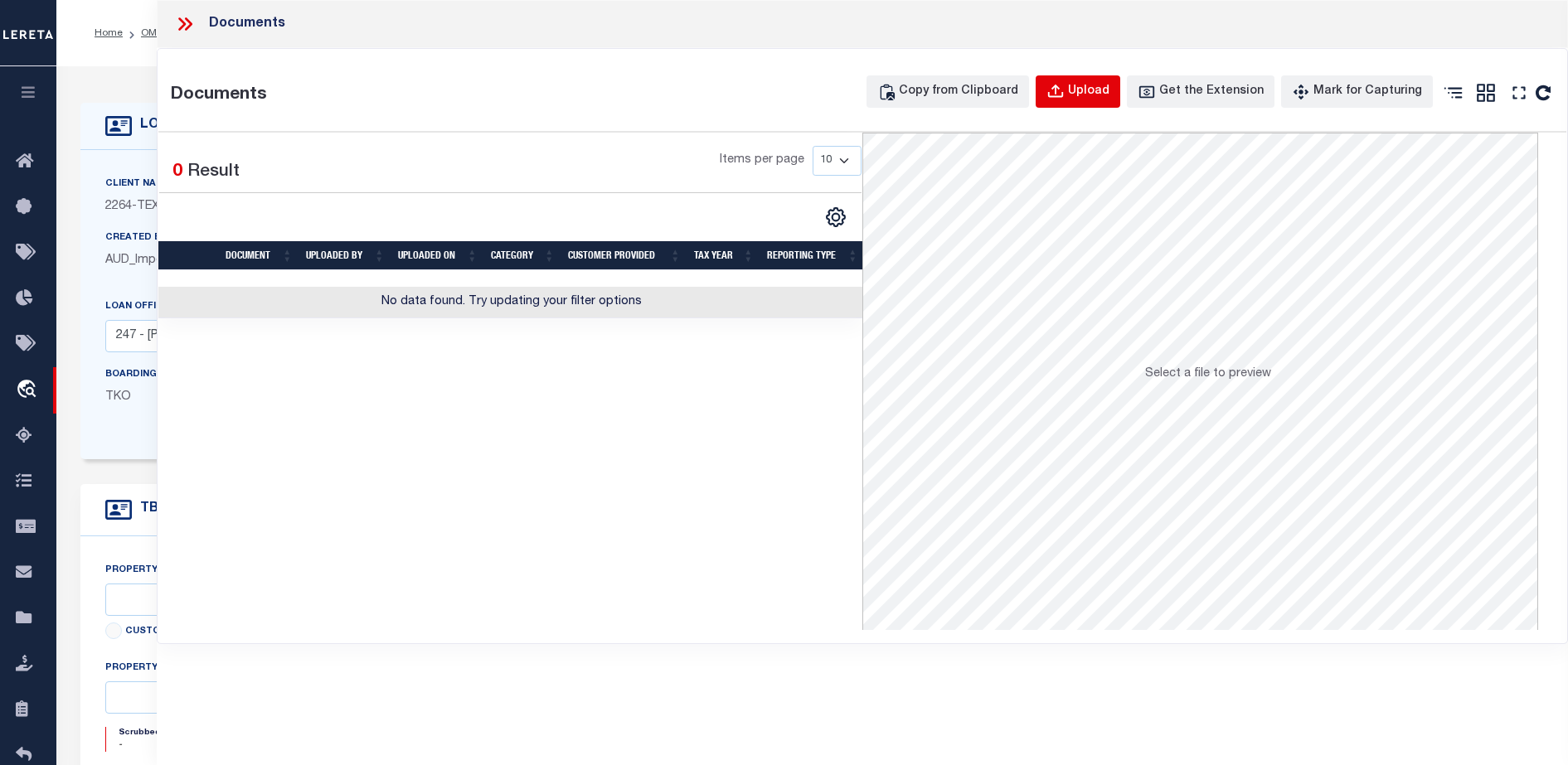
click at [1111, 107] on button "Upload" at bounding box center [1077, 91] width 85 height 32
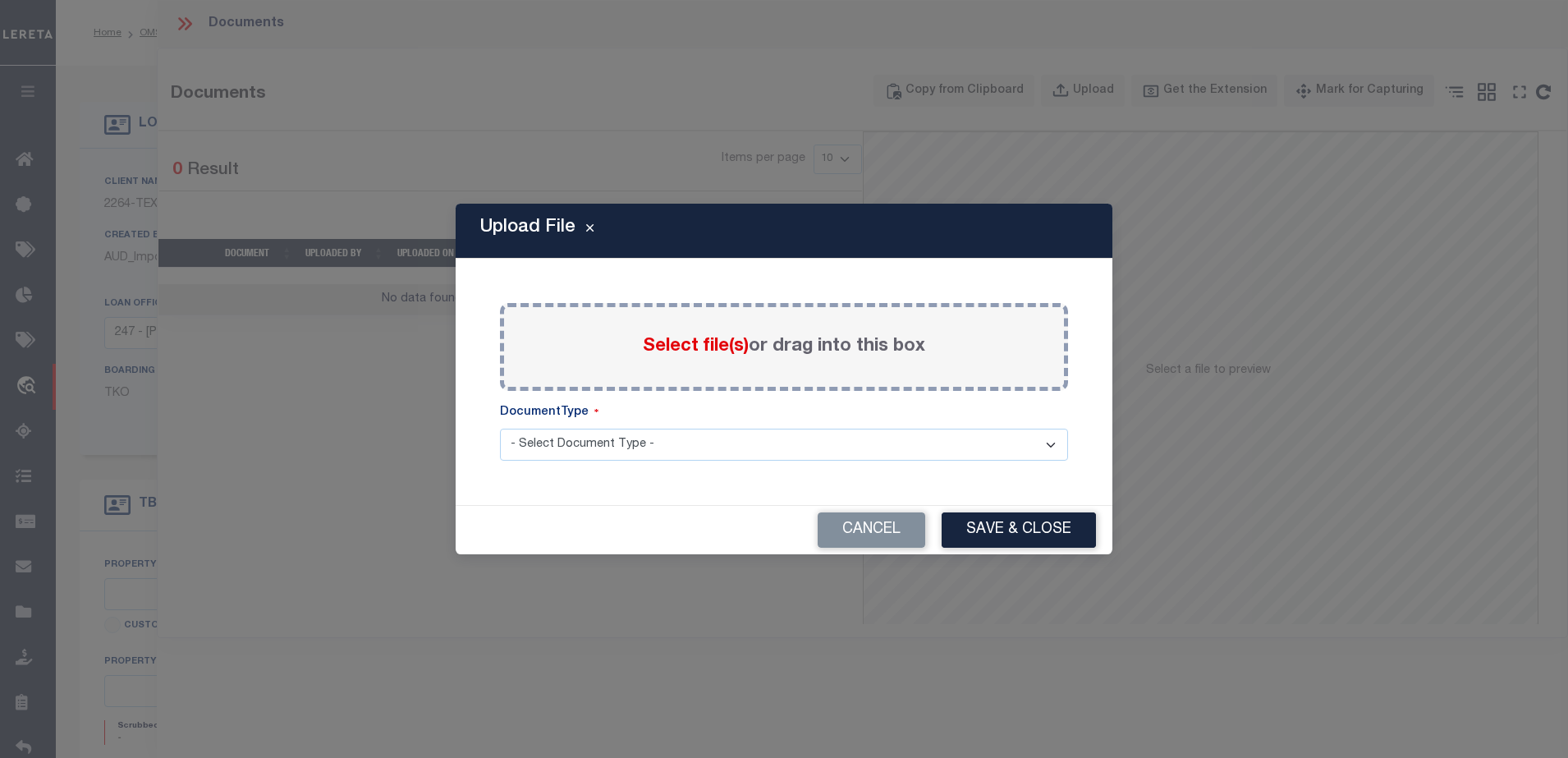
click at [844, 447] on select "- Select Document Type - LEGAL TAX SERVICE DOCUMENTS" at bounding box center [784, 444] width 568 height 32
select select "LEG"
click at [500, 429] on select "- Select Document Type - LEGAL TAX SERVICE DOCUMENTS" at bounding box center [784, 444] width 568 height 32
click at [964, 532] on button "Save & Close" at bounding box center [1019, 530] width 154 height 36
click at [702, 340] on span "Select file(s)" at bounding box center [696, 347] width 106 height 18
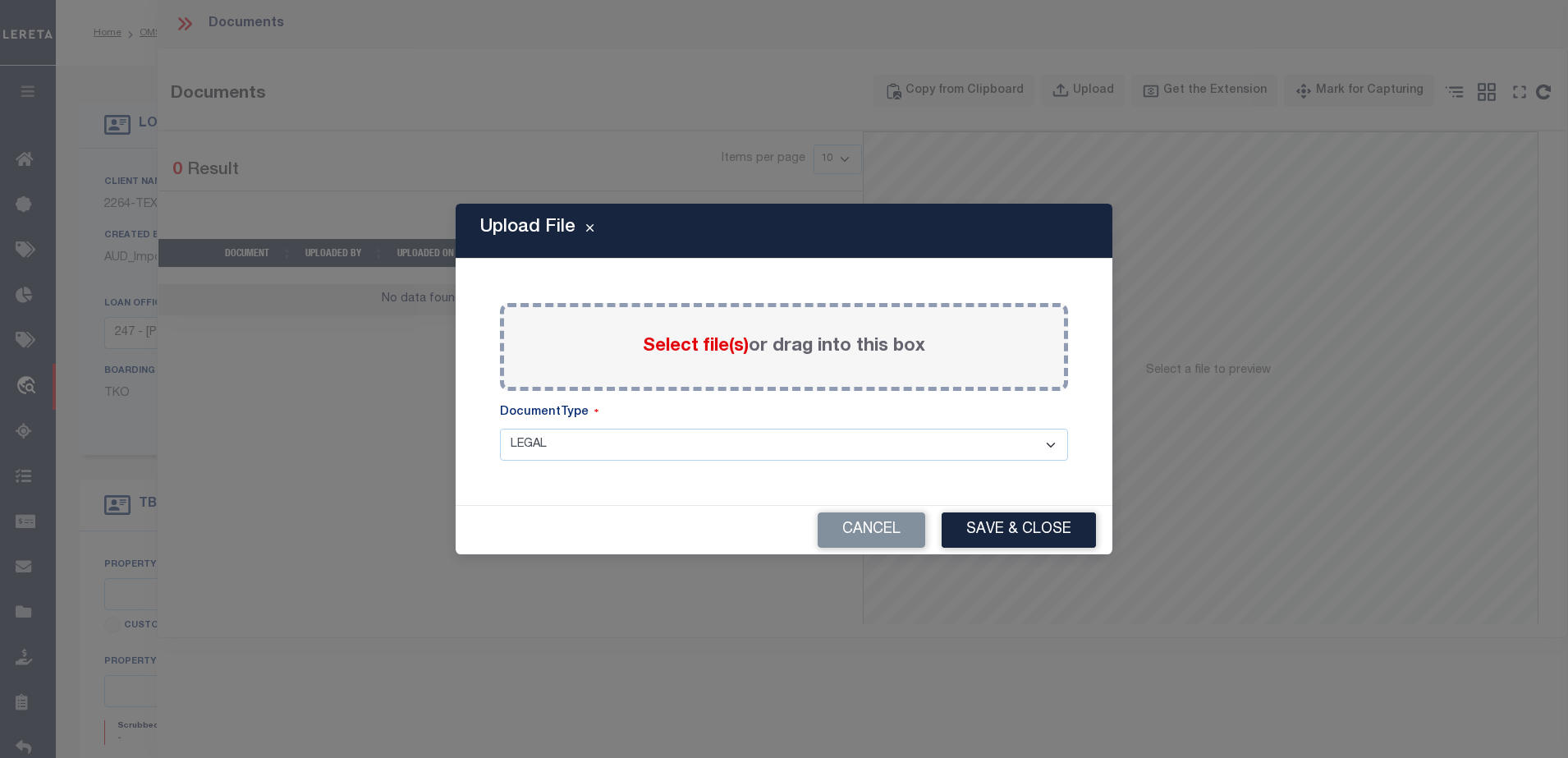
click at [0, 0] on input "Select file(s) or drag into this box" at bounding box center [0, 0] width 0 height 0
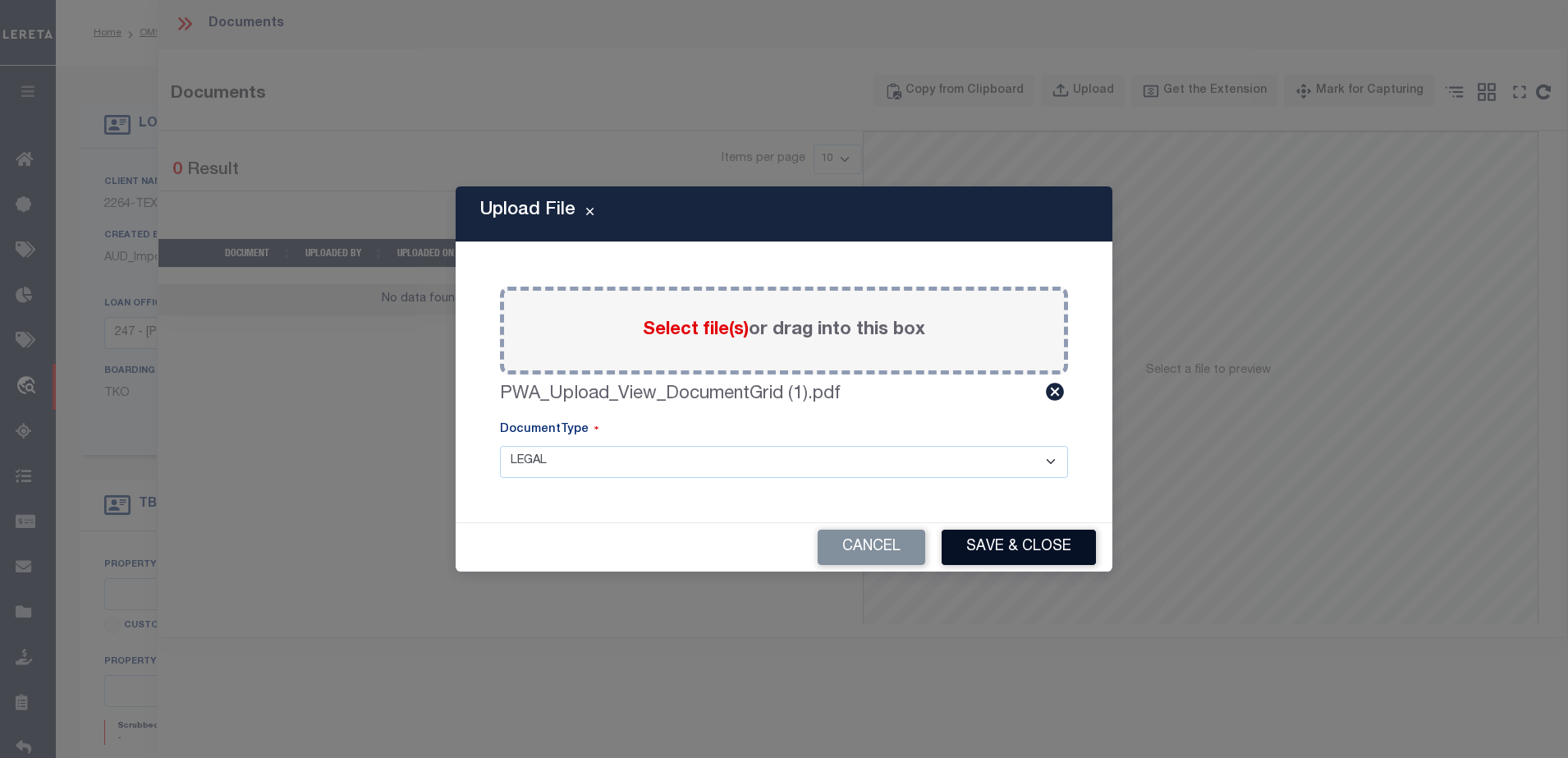
click at [1003, 541] on button "Save & Close" at bounding box center [1019, 547] width 154 height 36
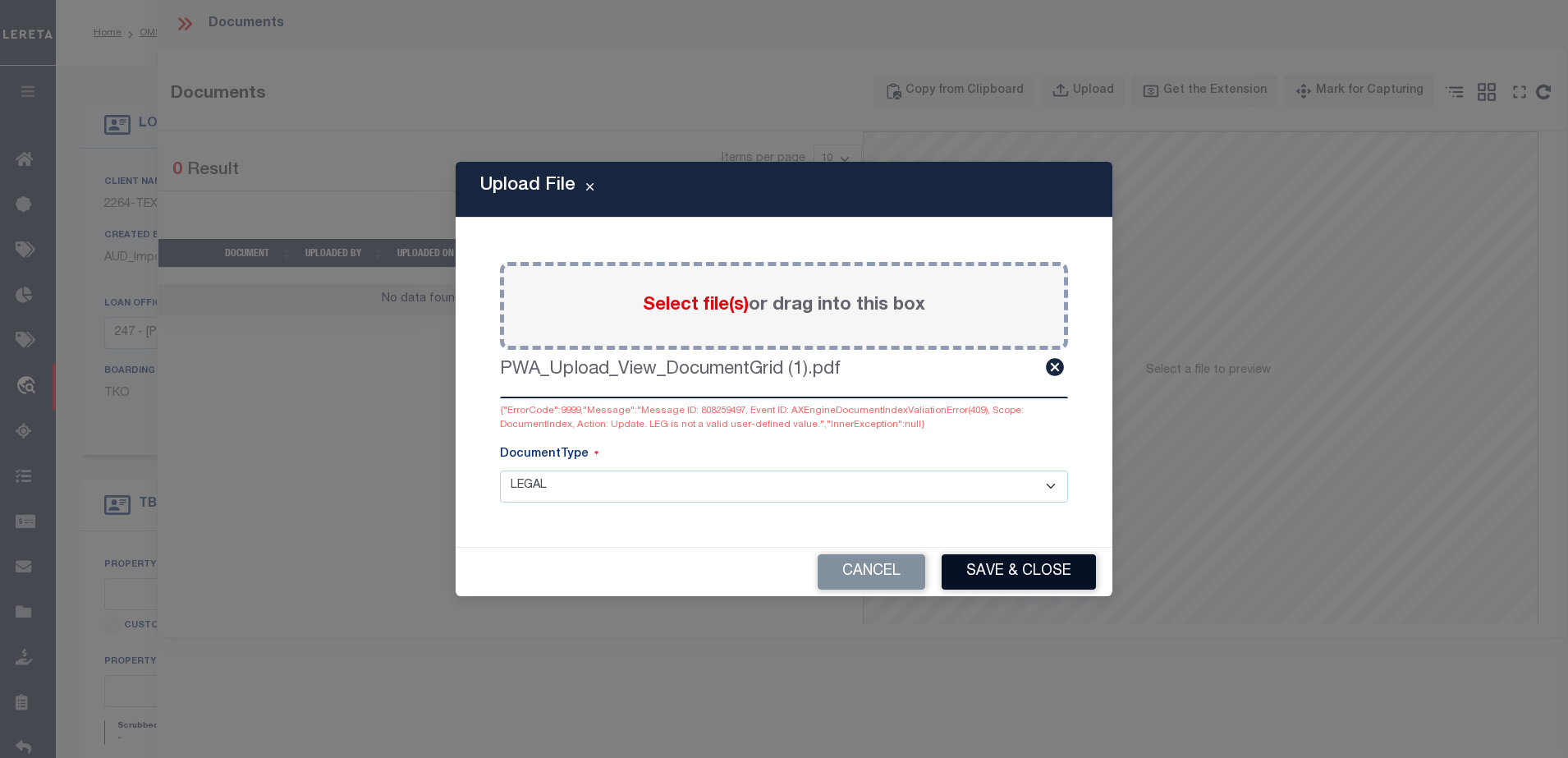
click at [972, 570] on button "Save & Close" at bounding box center [1019, 572] width 154 height 36
click at [911, 506] on div "Paste copied image or file into this box Select file(s) or drag into this box P…" at bounding box center [784, 382] width 617 height 290
click at [944, 487] on select "- Select Document Type - LEGAL TAX SERVICE DOCUMENTS" at bounding box center [784, 486] width 568 height 32
